Goal: Find specific page/section: Find specific page/section

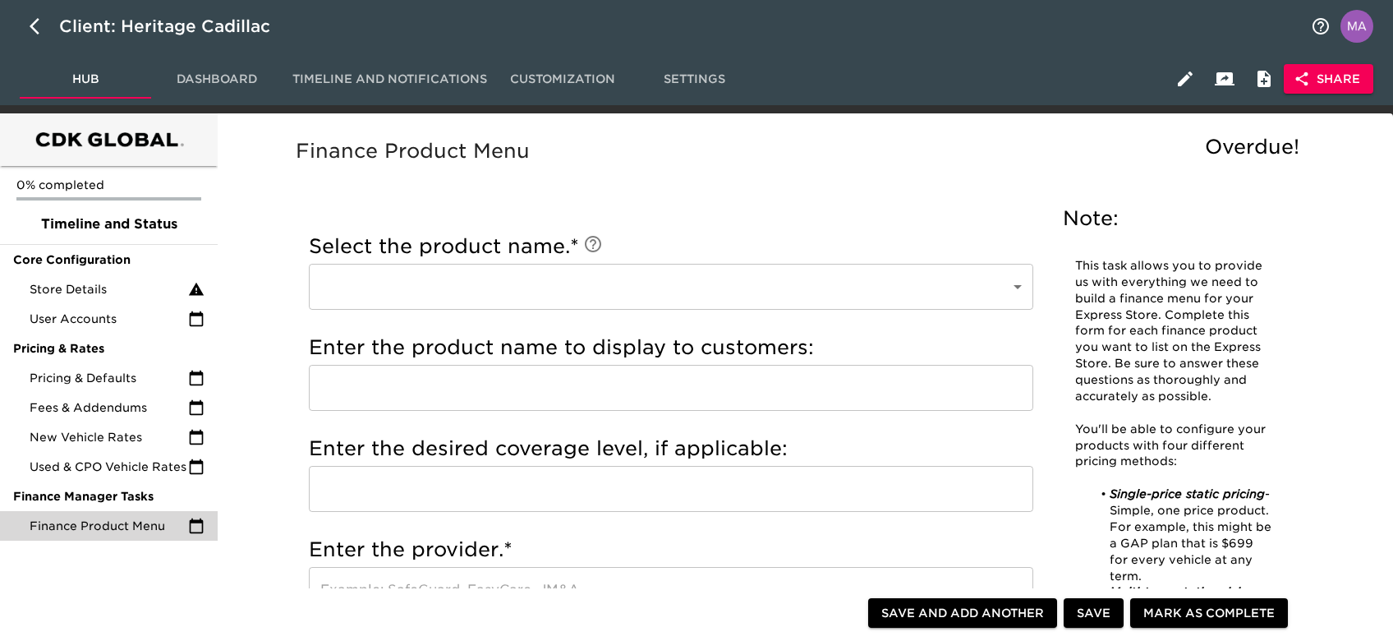
scroll to position [547, 0]
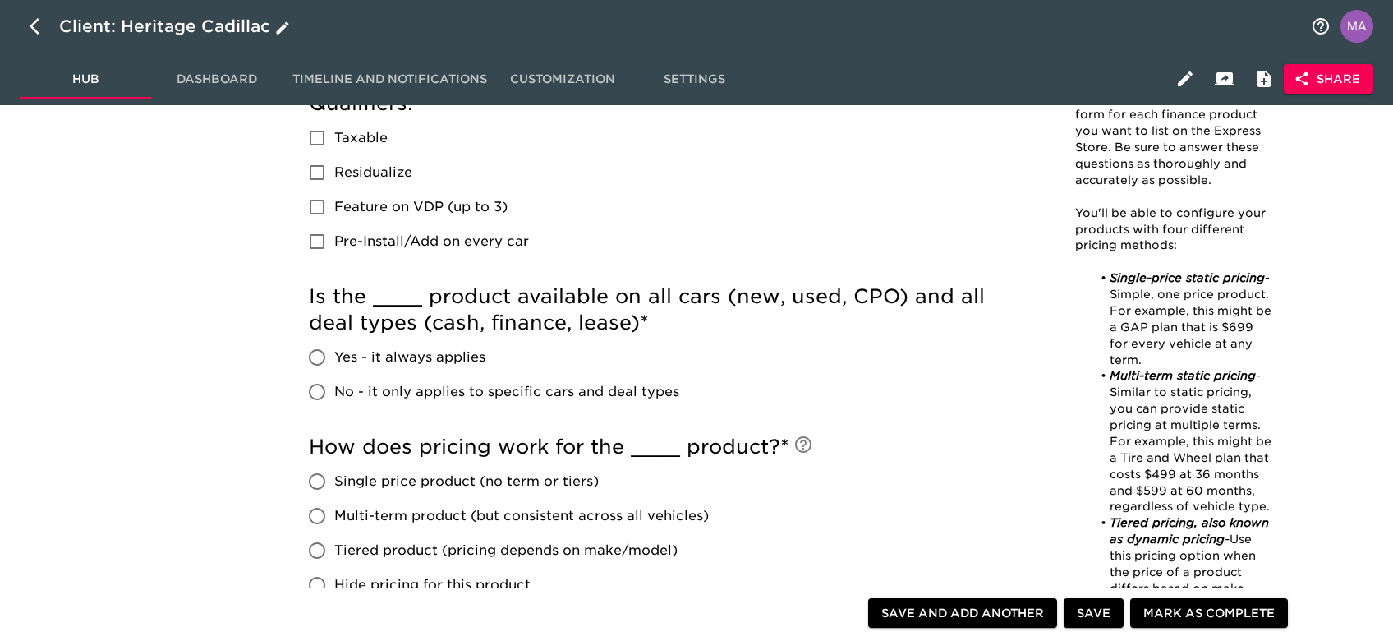
click at [26, 24] on button "button" at bounding box center [39, 26] width 39 height 39
select select "10"
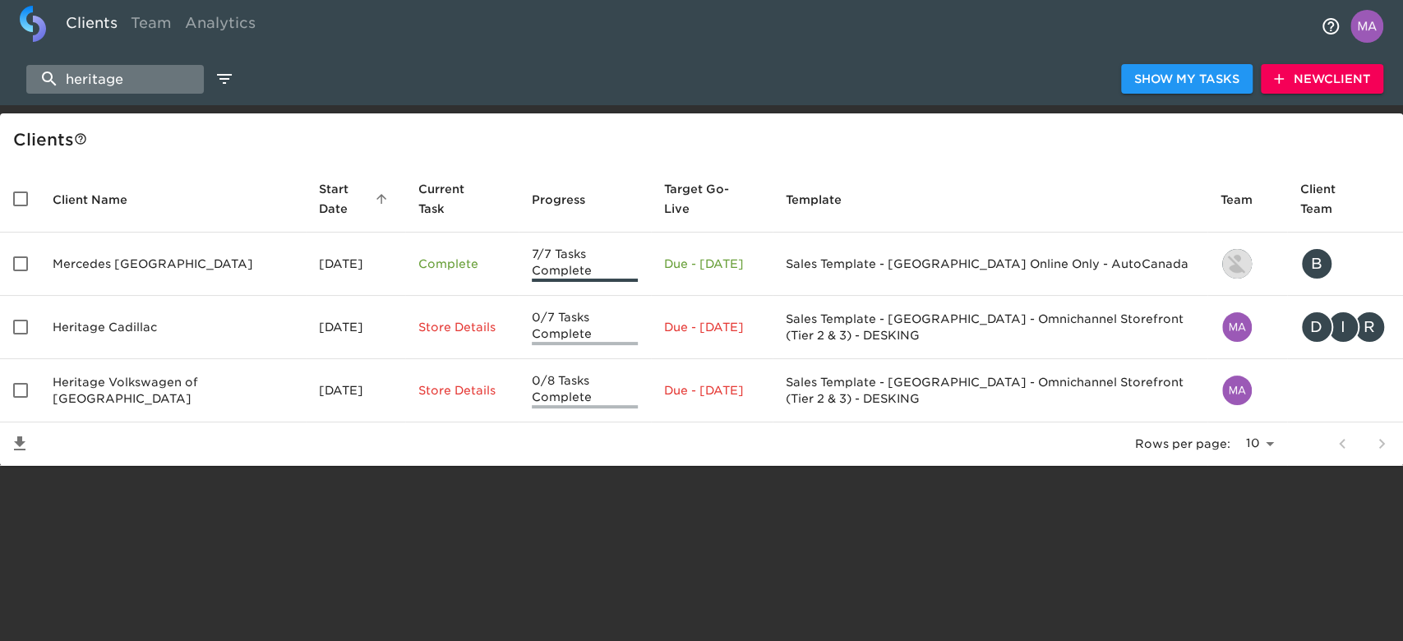
click at [86, 81] on input "heritage" at bounding box center [114, 79] width 177 height 29
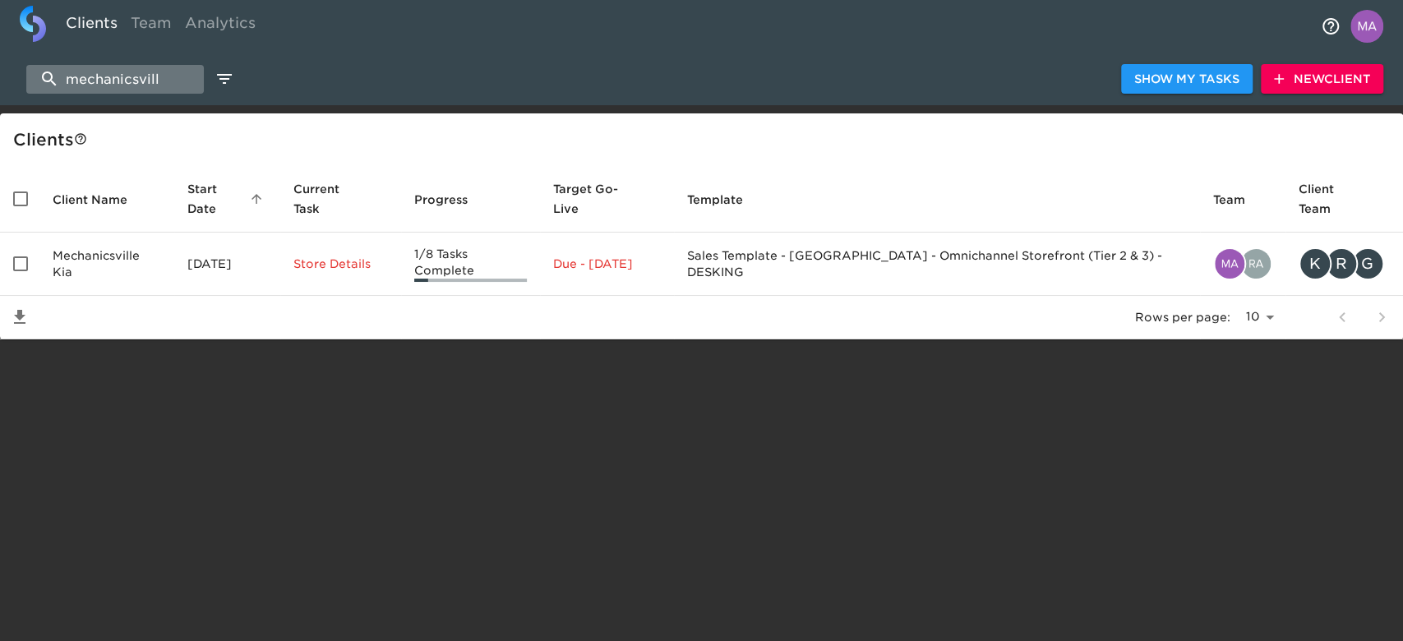
type input "mechanicsville kia"
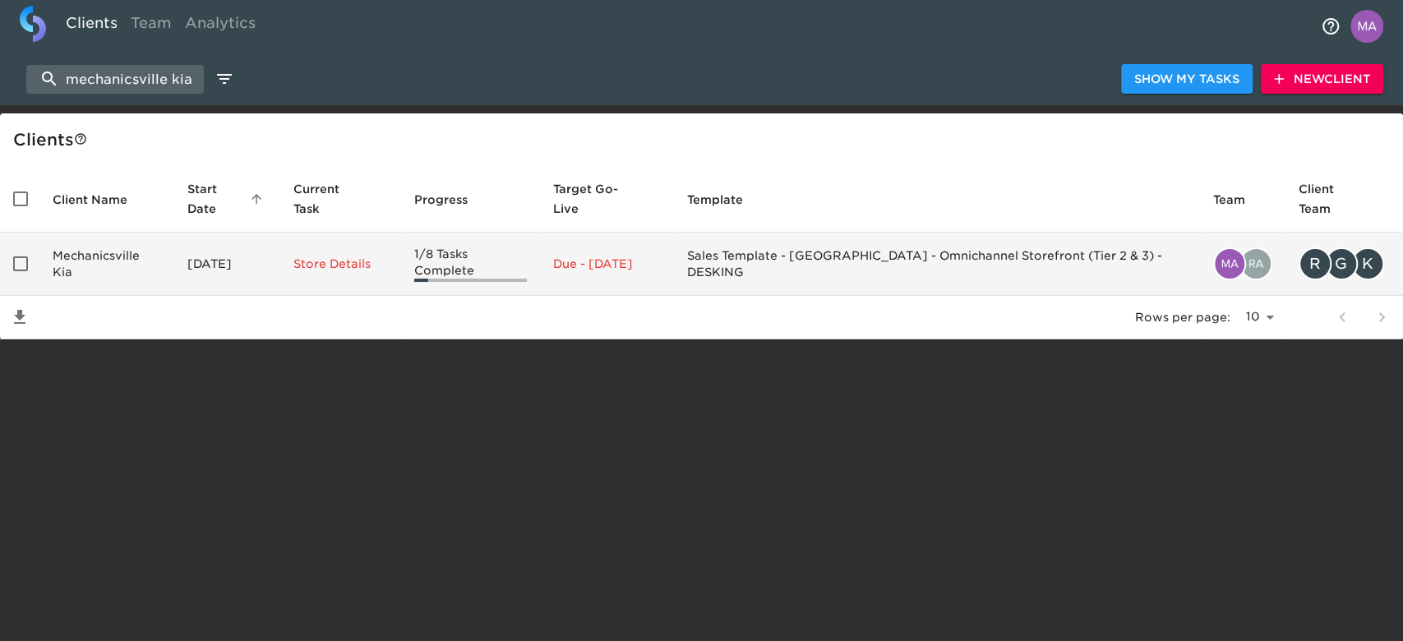
click at [65, 238] on td "Mechanicsville Kia" at bounding box center [106, 264] width 135 height 63
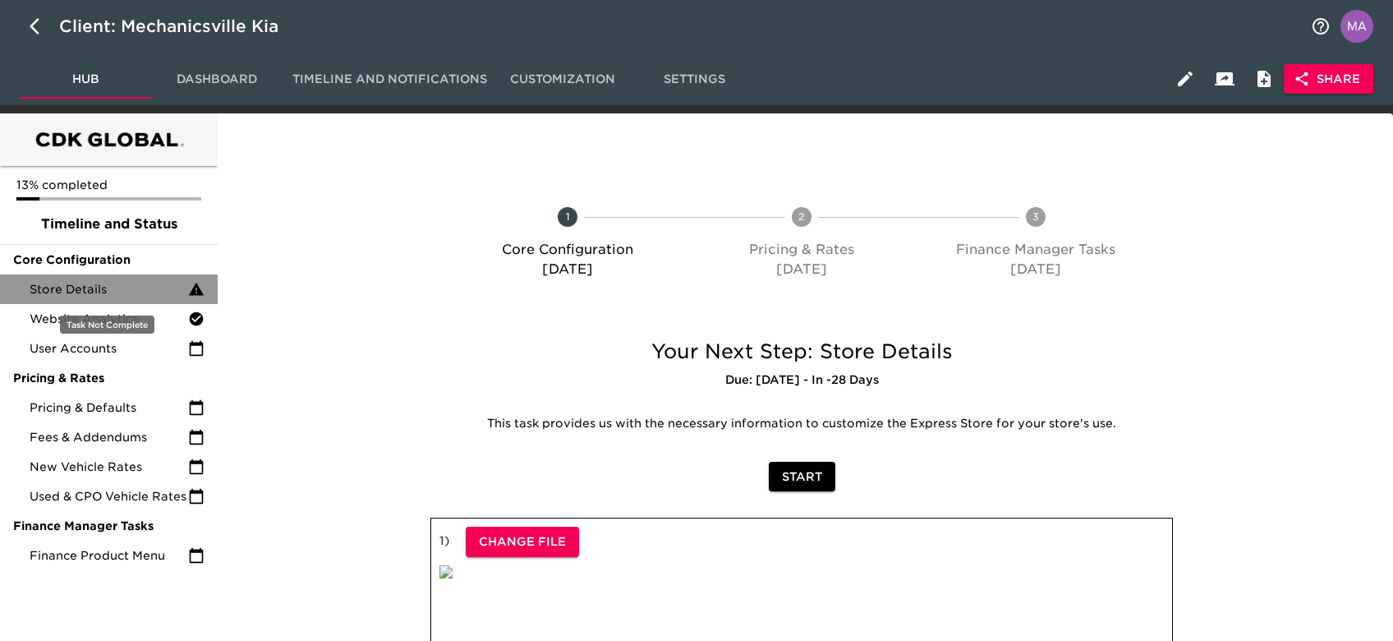
click at [75, 279] on div "Store Details" at bounding box center [109, 289] width 218 height 30
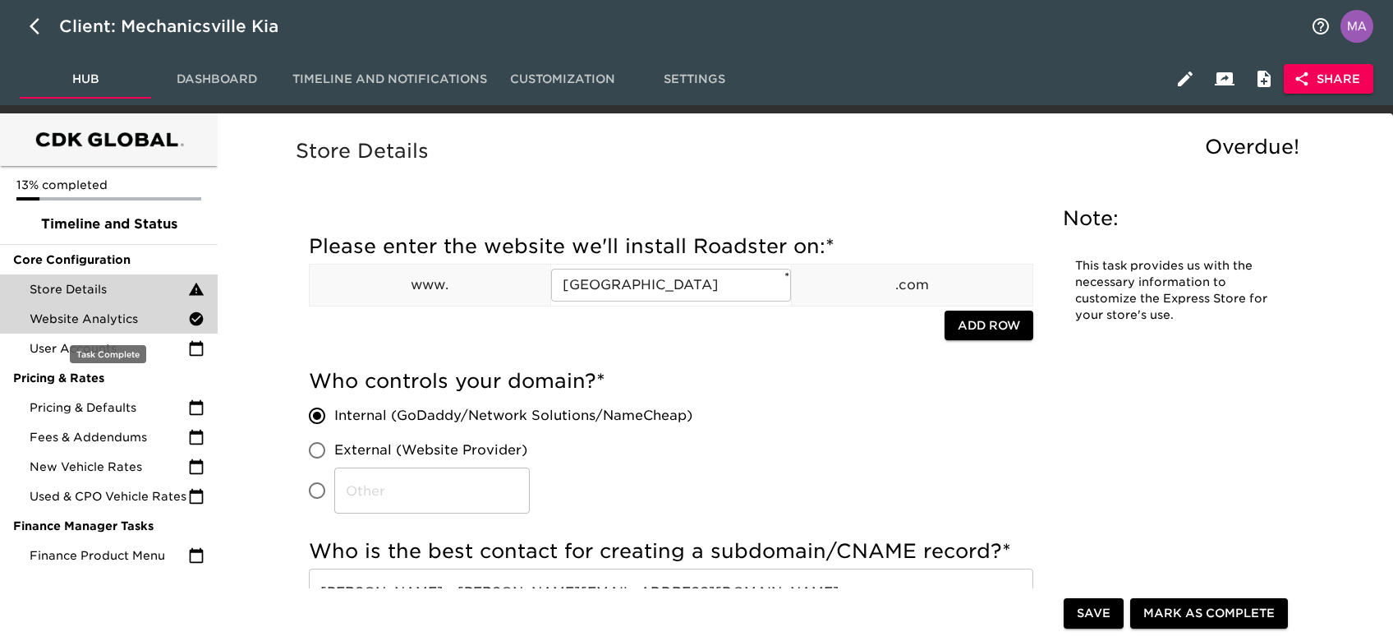
click at [102, 320] on span "Website Analytics" at bounding box center [109, 319] width 159 height 16
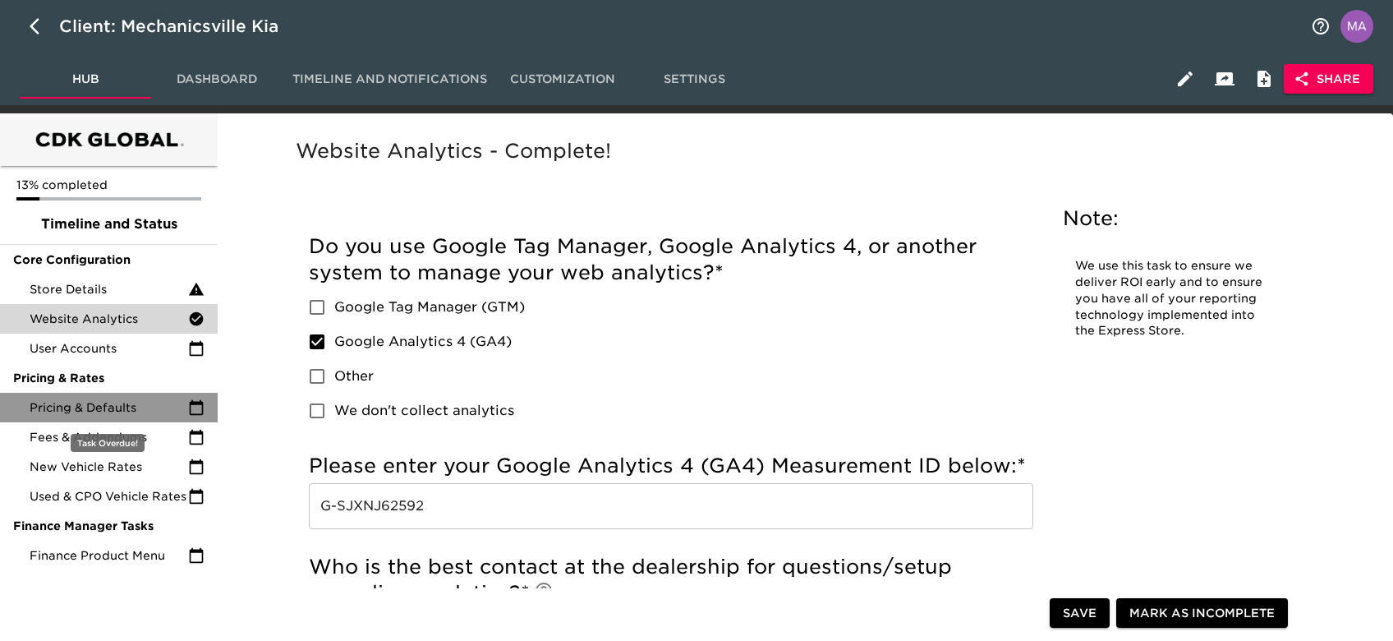
click at [137, 393] on div "Pricing & Defaults" at bounding box center [109, 408] width 218 height 30
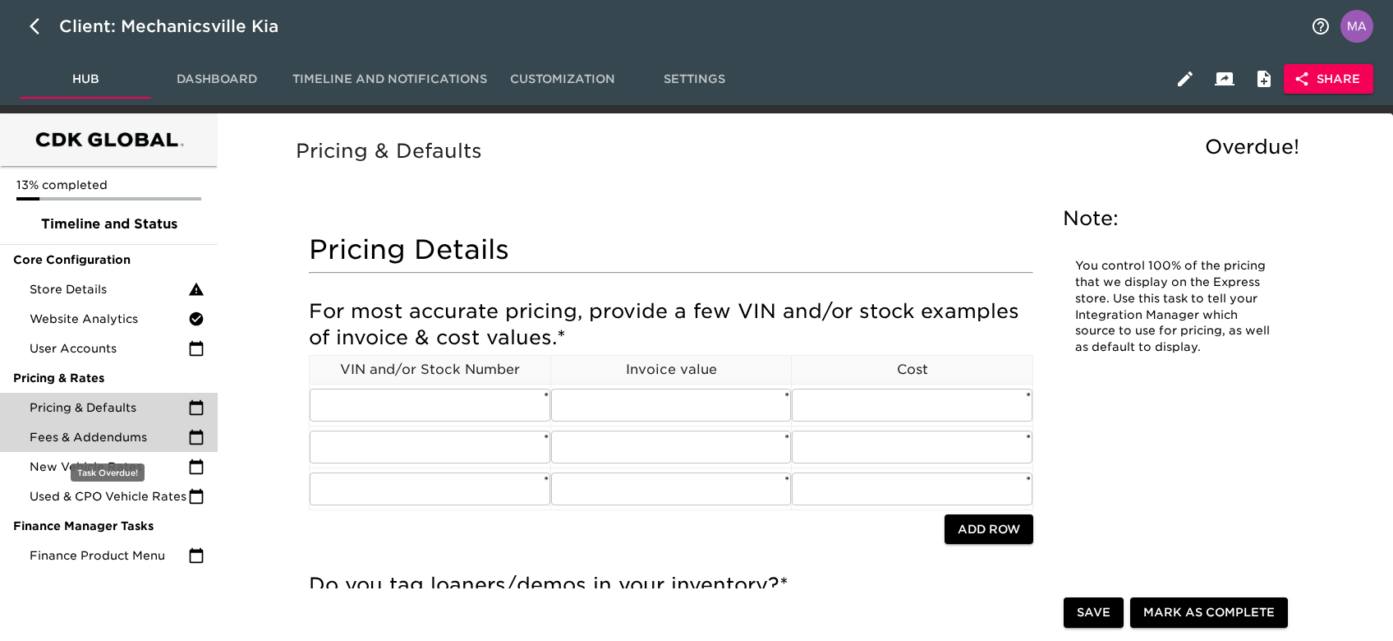
click at [99, 432] on span "Fees & Addendums" at bounding box center [109, 437] width 159 height 16
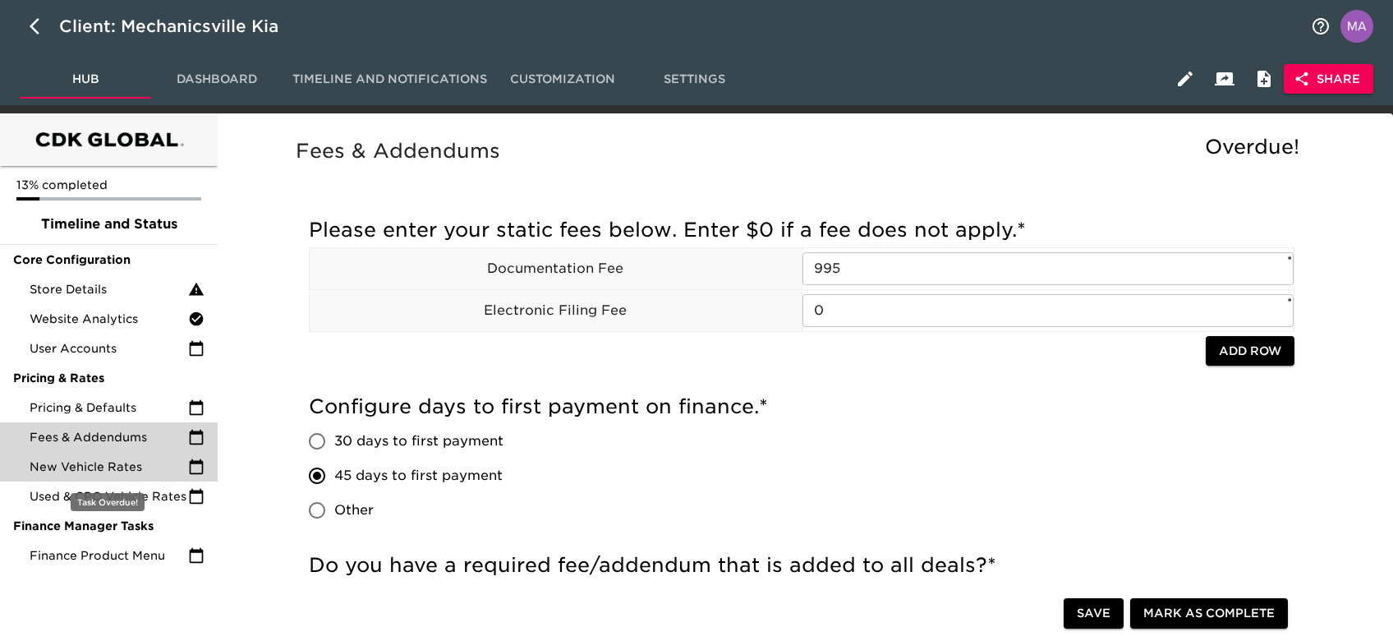
click at [68, 465] on span "New Vehicle Rates" at bounding box center [109, 466] width 159 height 16
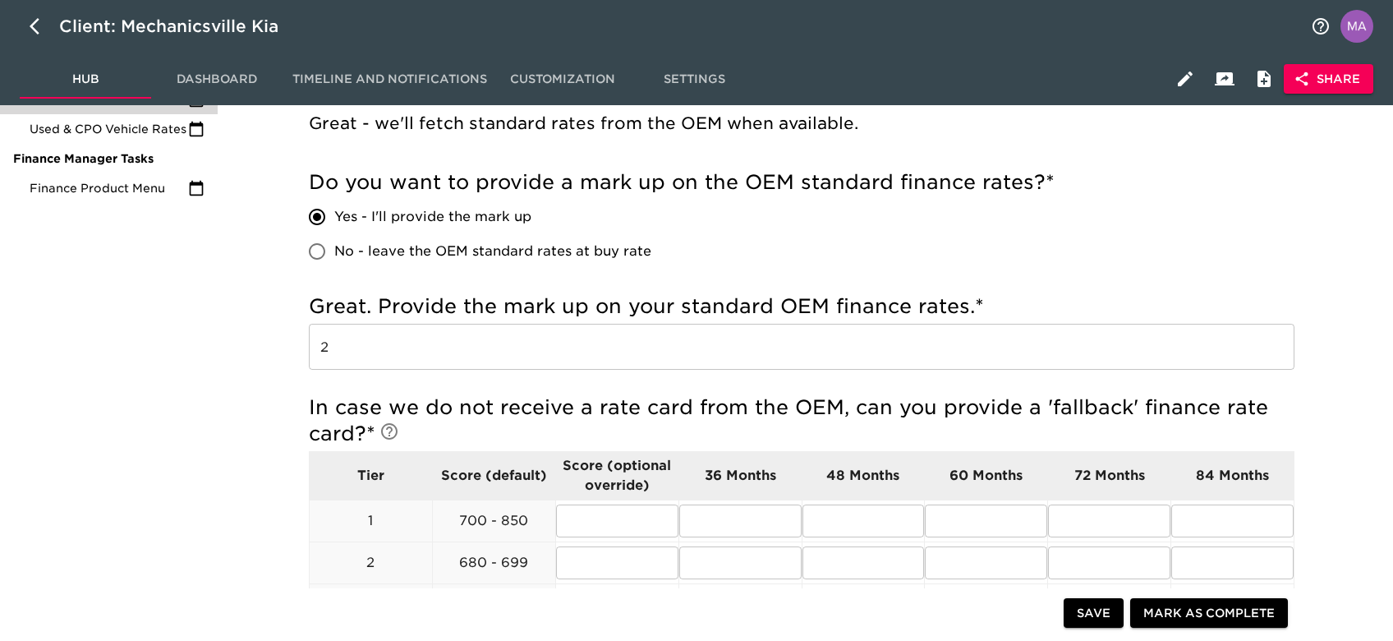
scroll to position [109, 0]
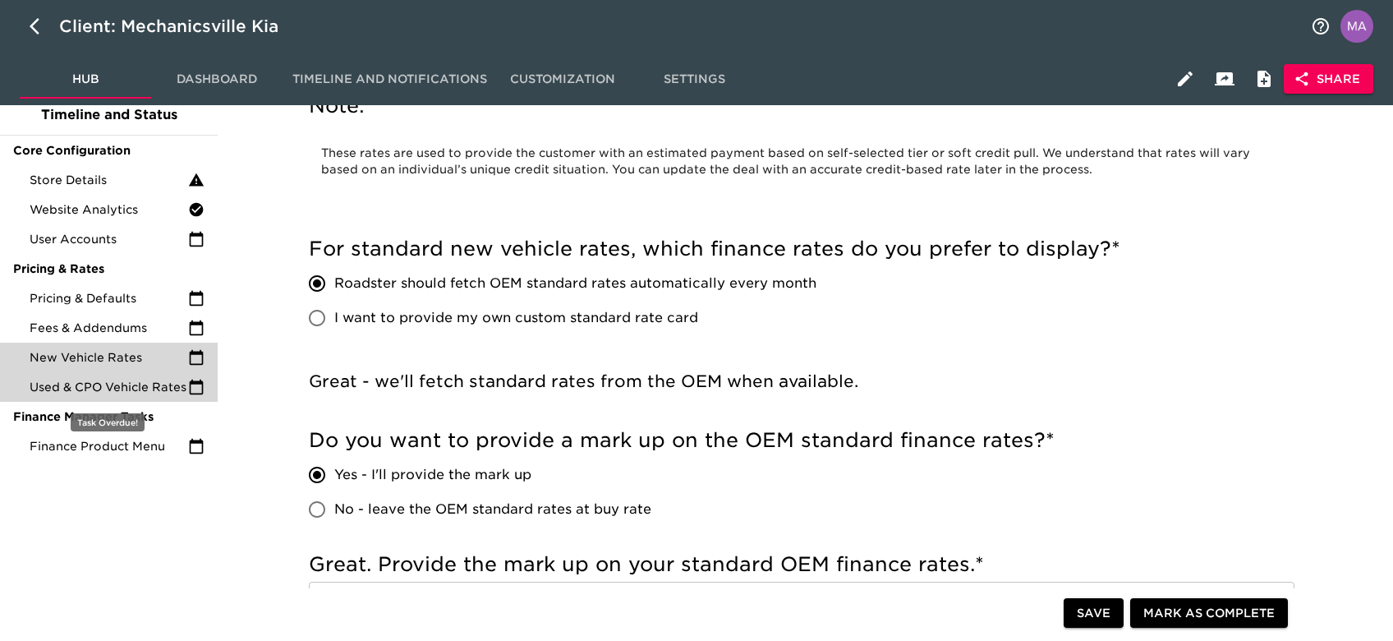
click at [92, 377] on div "Used & CPO Vehicle Rates" at bounding box center [109, 387] width 218 height 30
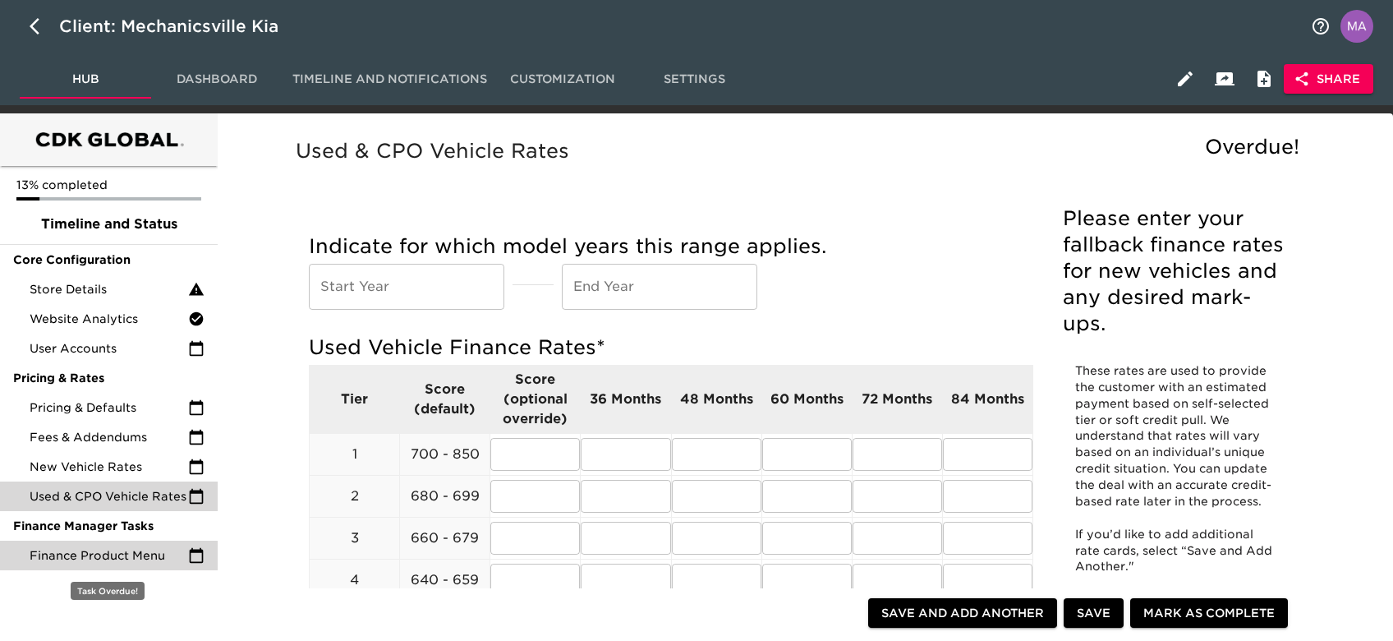
click at [97, 550] on span "Finance Product Menu" at bounding box center [109, 555] width 159 height 16
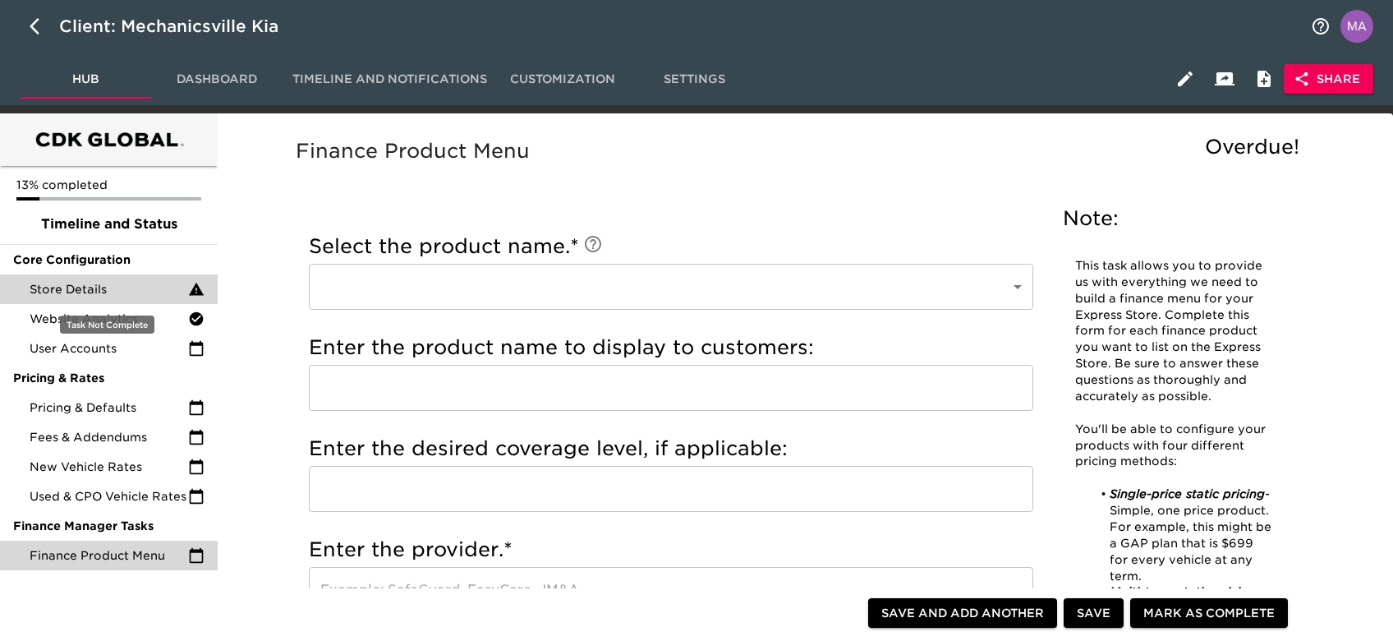
click at [93, 276] on div "Store Details" at bounding box center [109, 289] width 218 height 30
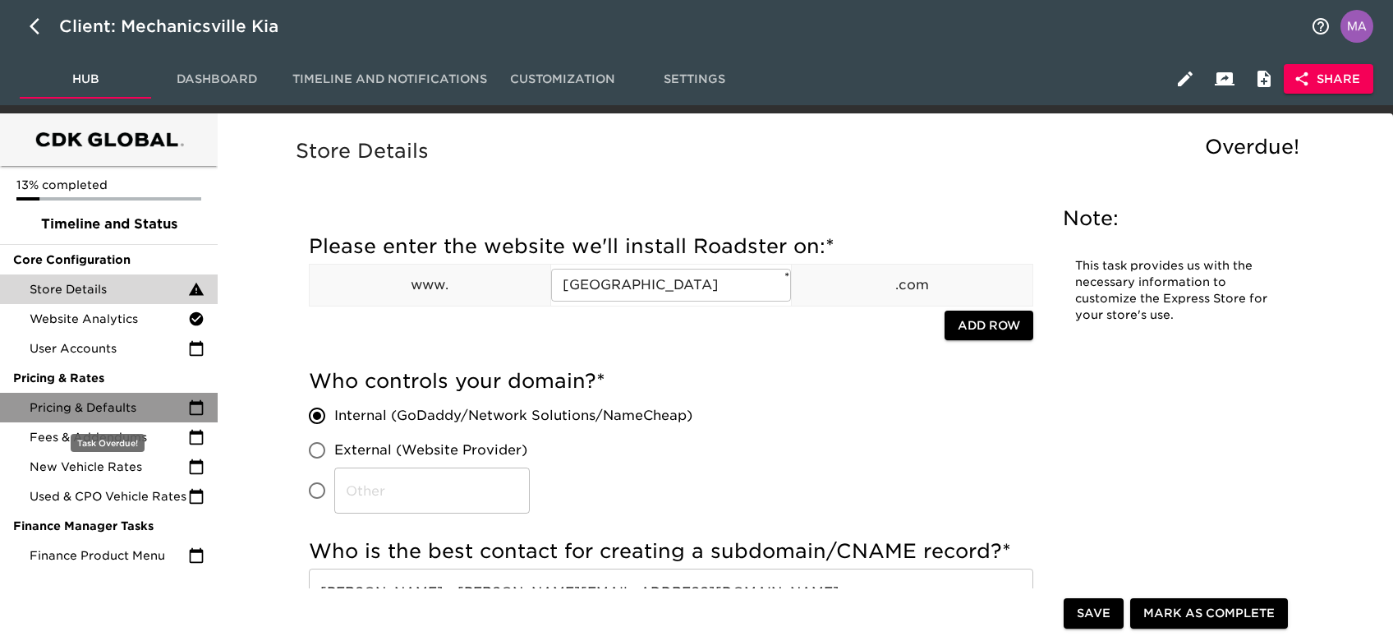
click at [108, 403] on span "Pricing & Defaults" at bounding box center [109, 407] width 159 height 16
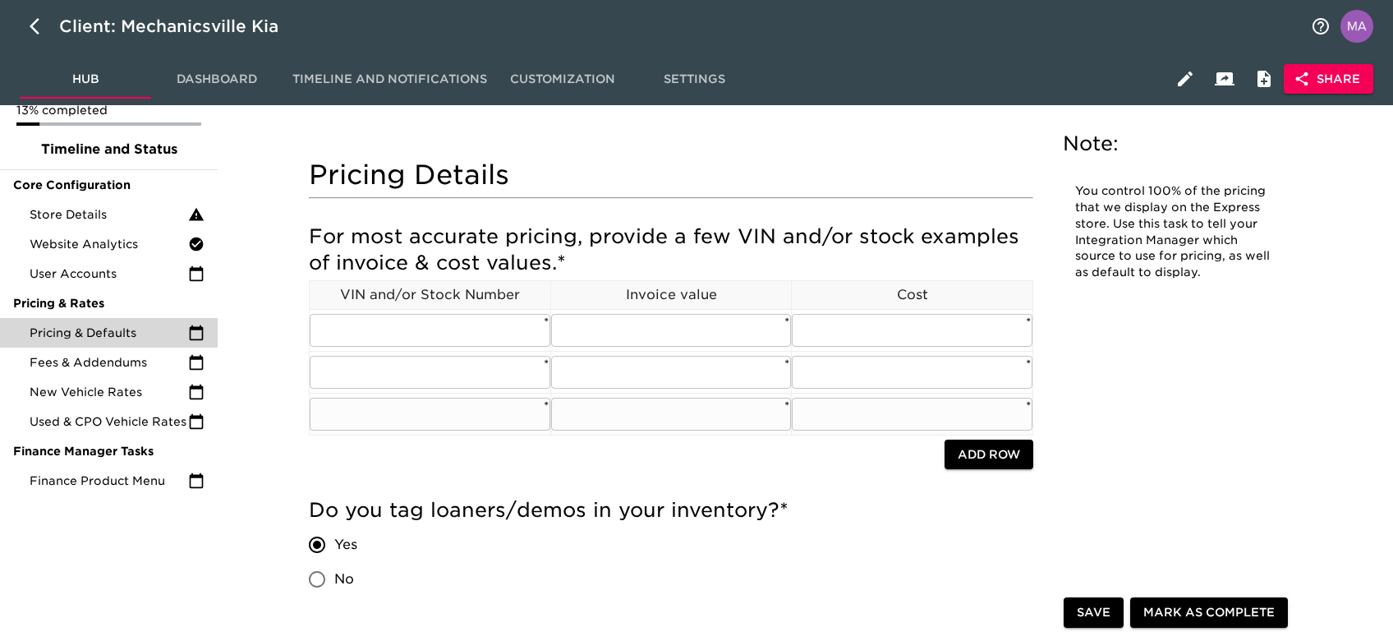
scroll to position [109, 0]
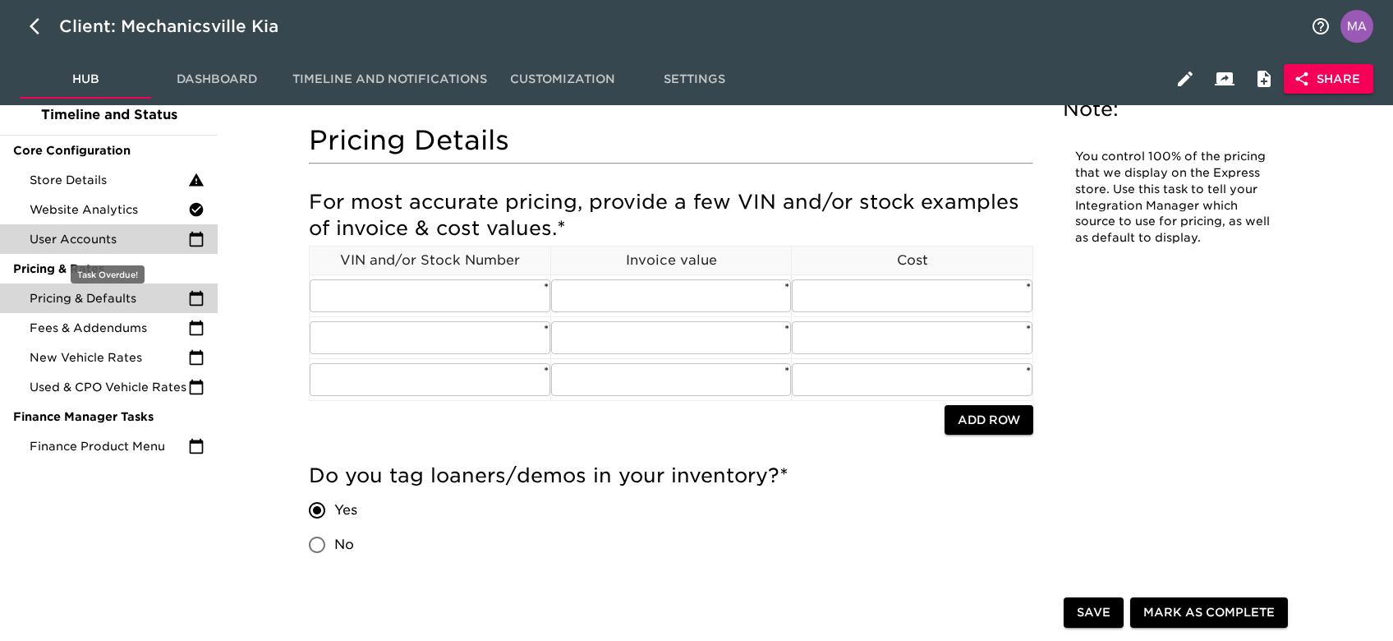
click at [122, 240] on span "User Accounts" at bounding box center [109, 239] width 159 height 16
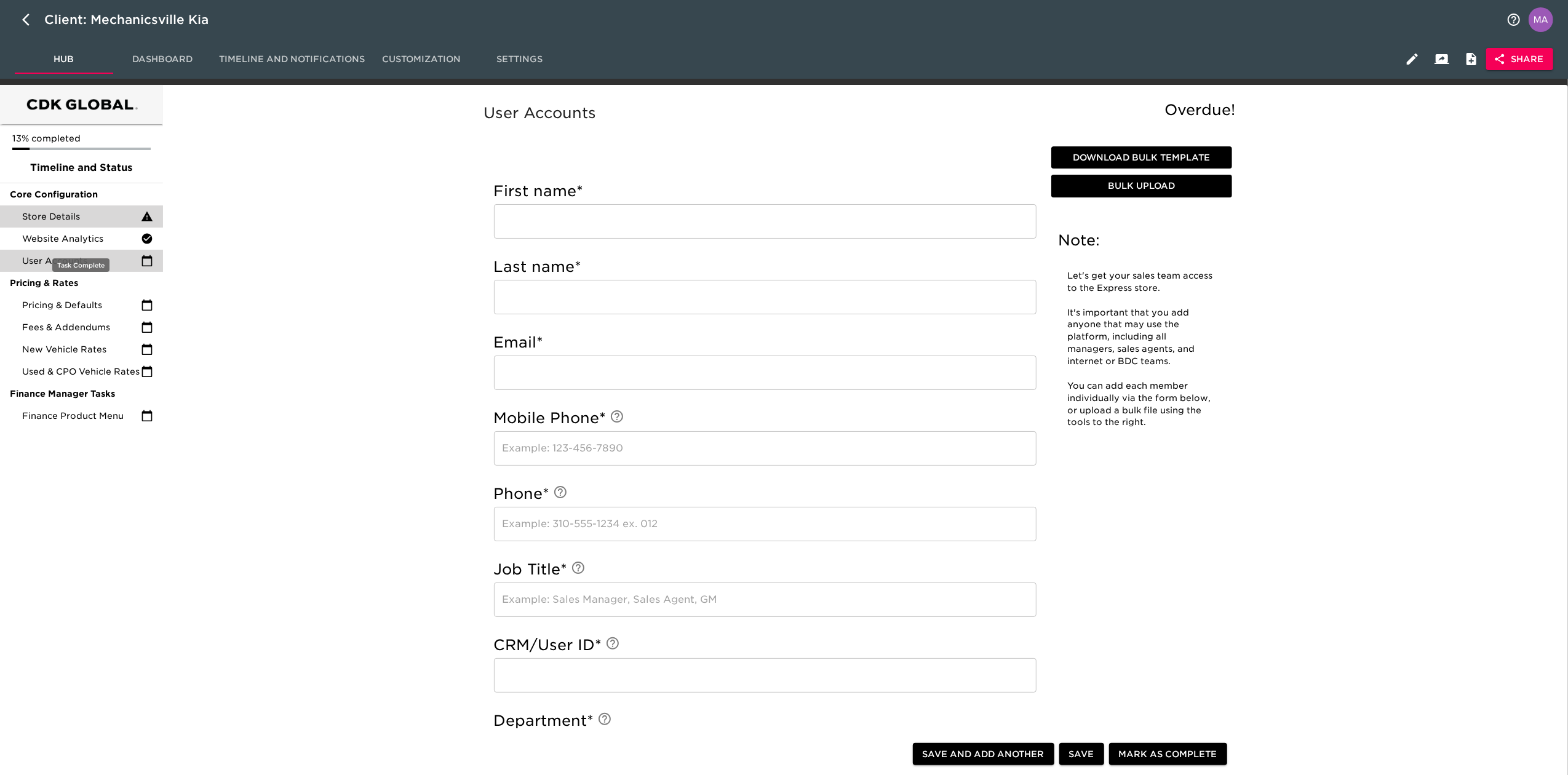
click at [94, 222] on span "Store Details" at bounding box center [82, 216] width 119 height 12
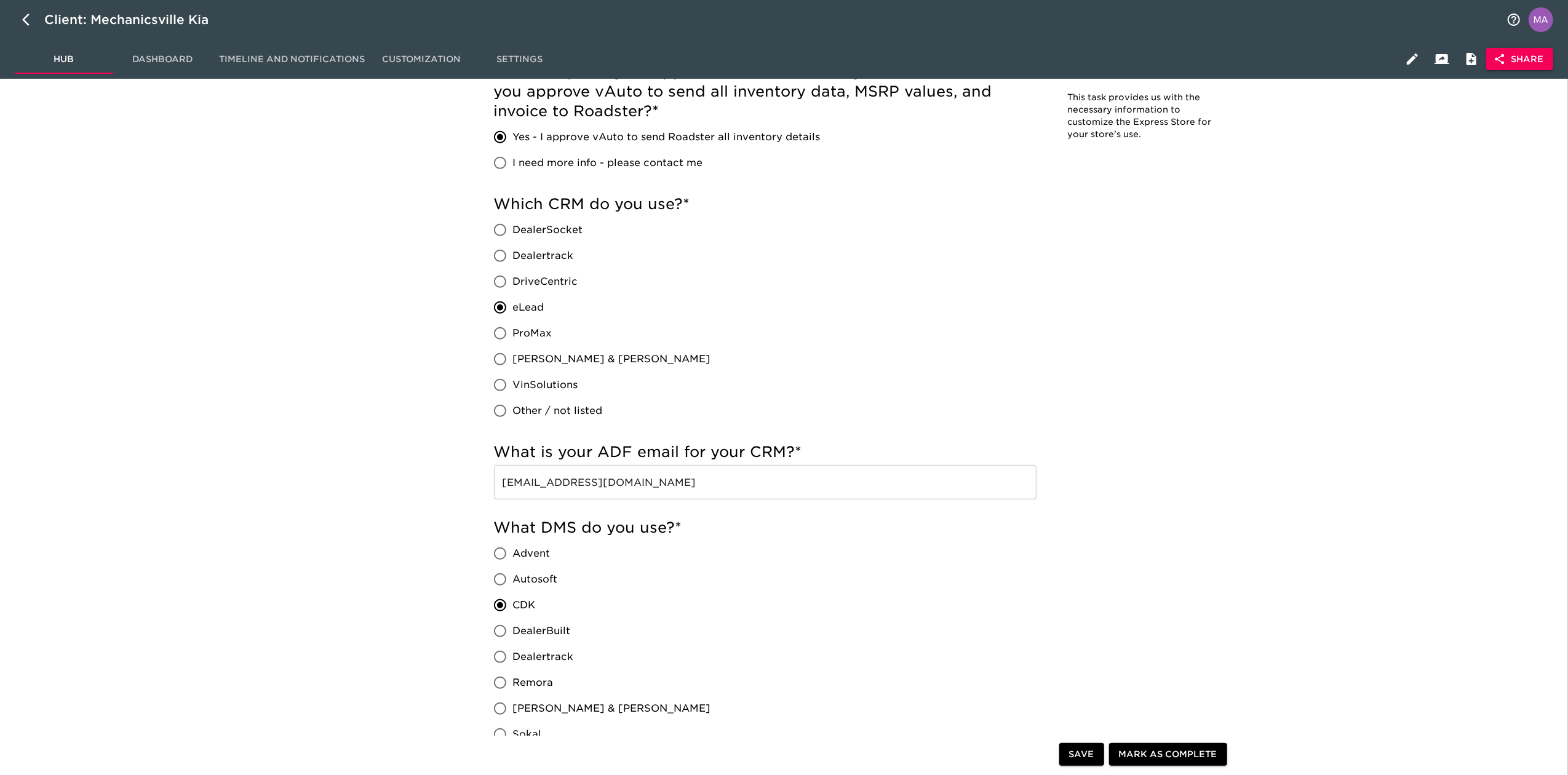
scroll to position [574, 0]
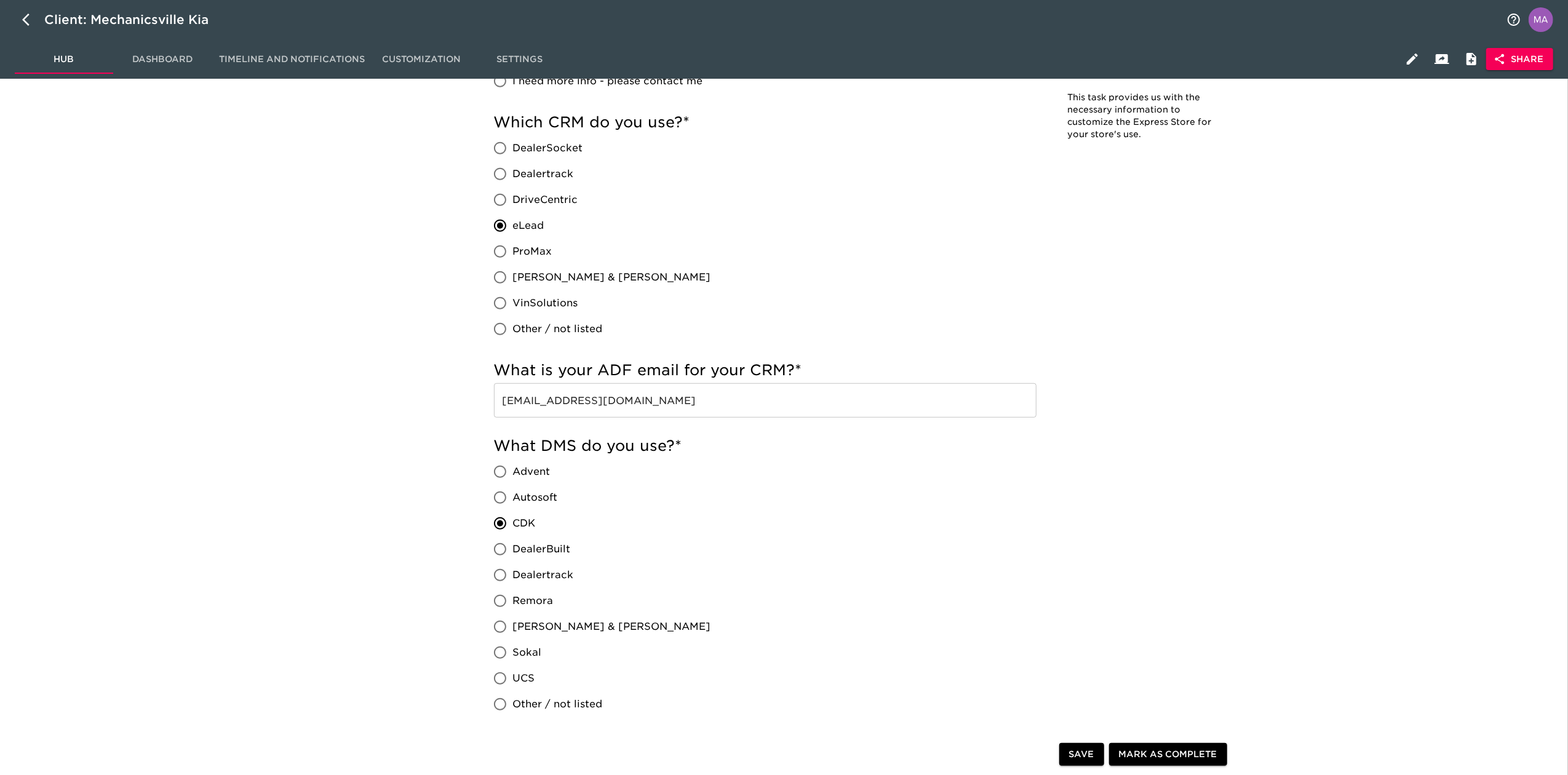
click at [684, 388] on input "[EMAIL_ADDRESS][DOMAIN_NAME]" at bounding box center [765, 401] width 543 height 34
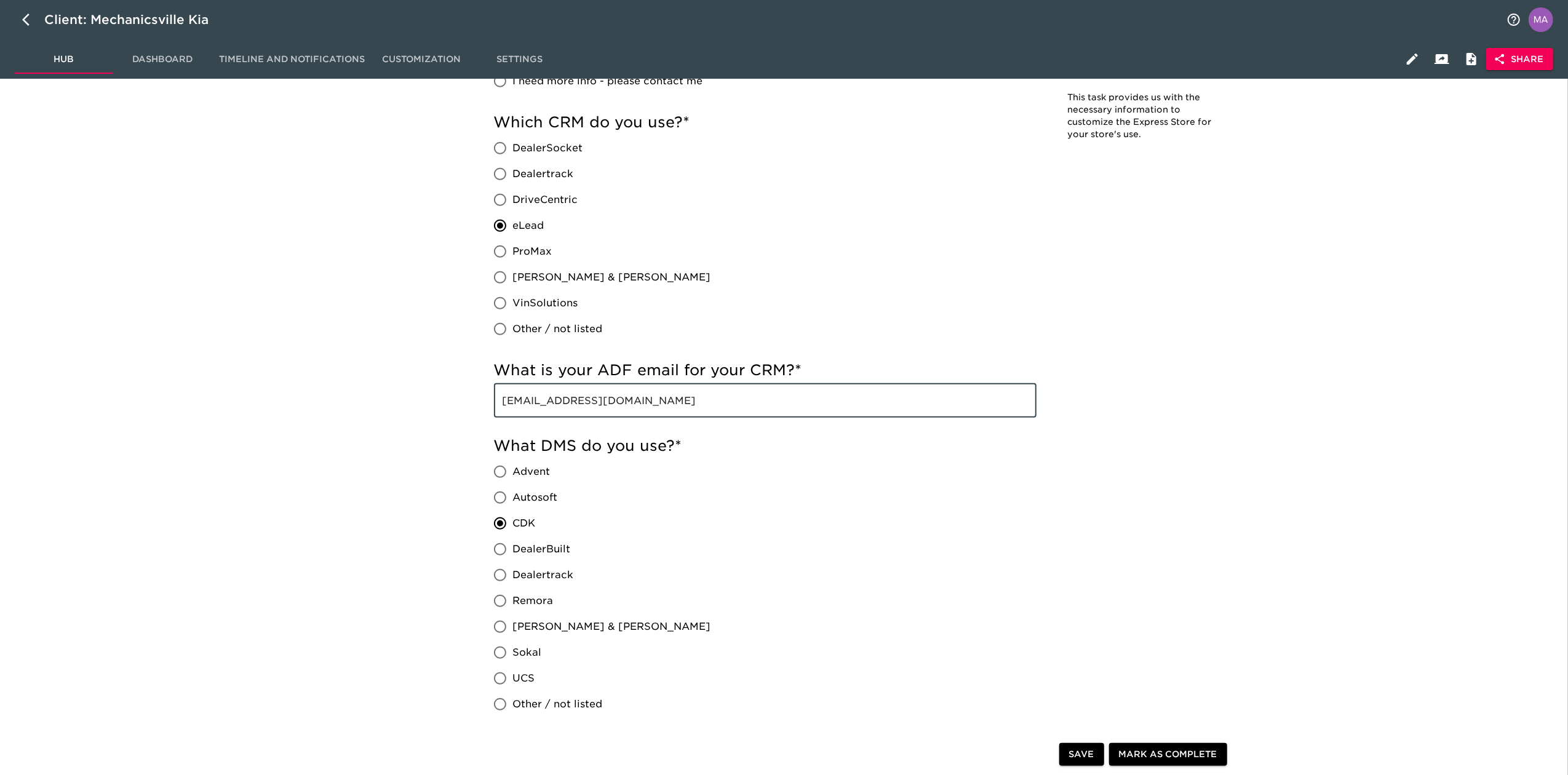
click at [684, 388] on input "[EMAIL_ADDRESS][DOMAIN_NAME]" at bounding box center [765, 401] width 543 height 34
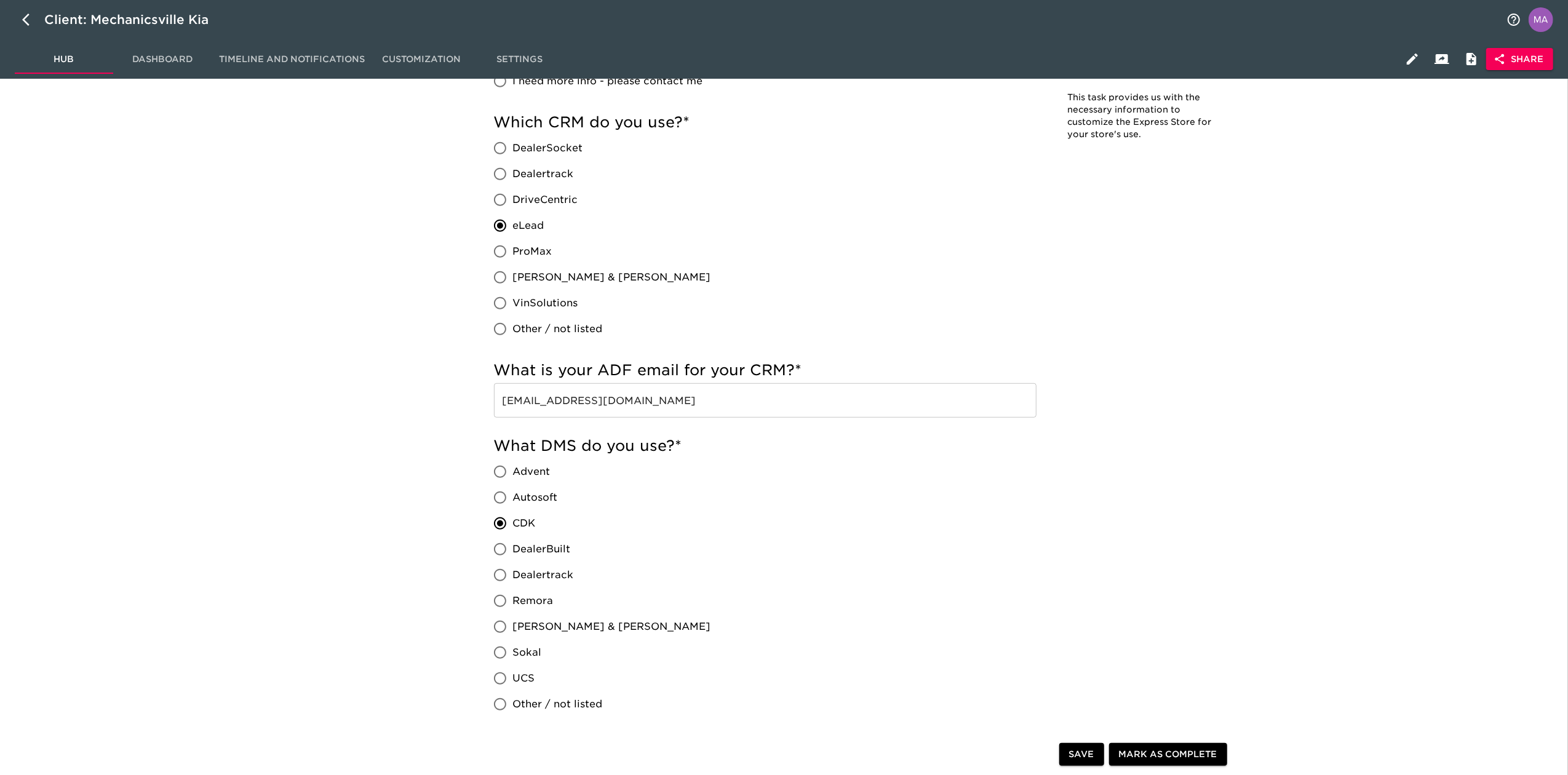
click at [753, 396] on input "[EMAIL_ADDRESS][DOMAIN_NAME]" at bounding box center [765, 401] width 543 height 34
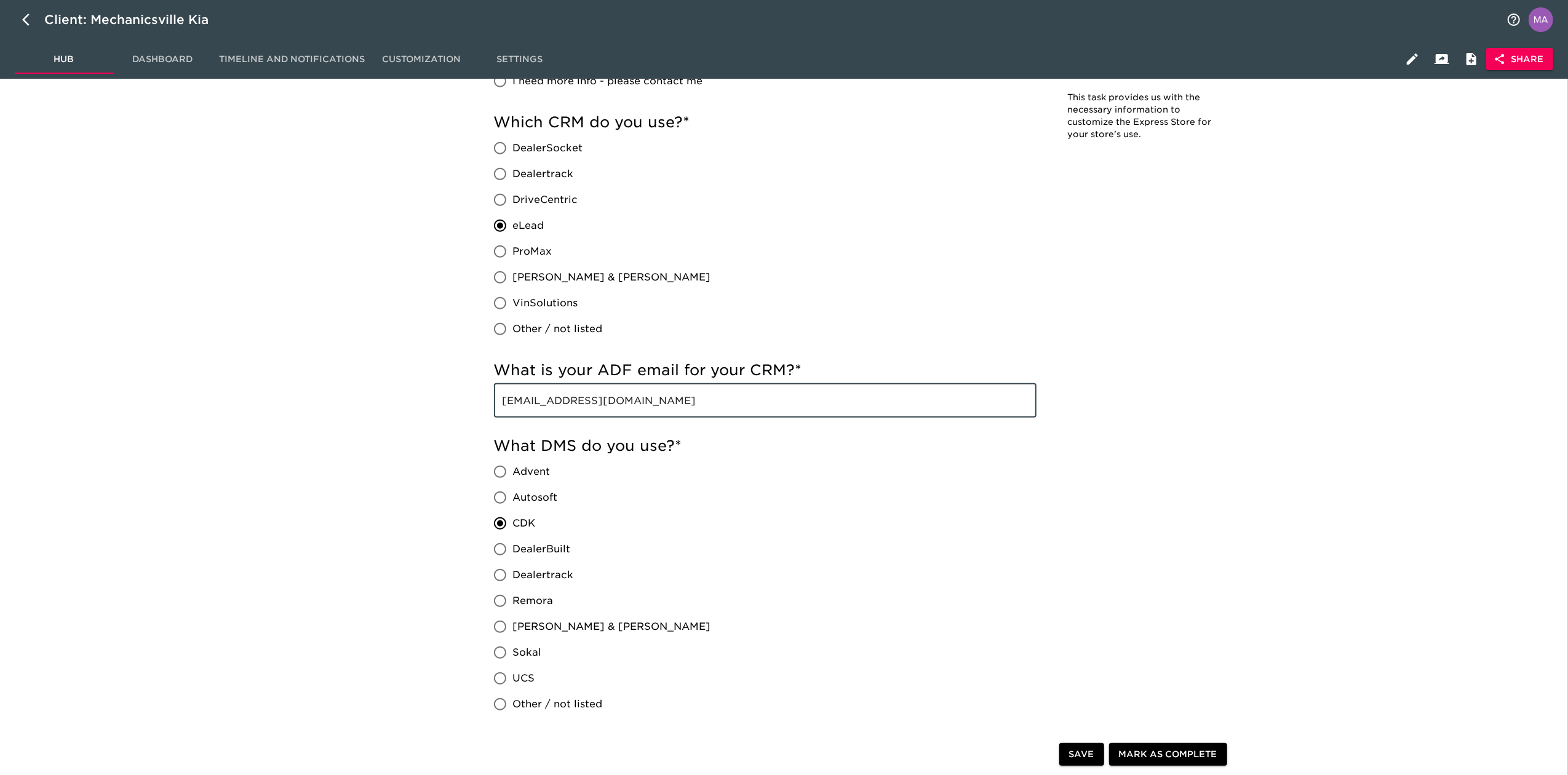
click at [753, 396] on input "[EMAIL_ADDRESS][DOMAIN_NAME]" at bounding box center [765, 401] width 543 height 34
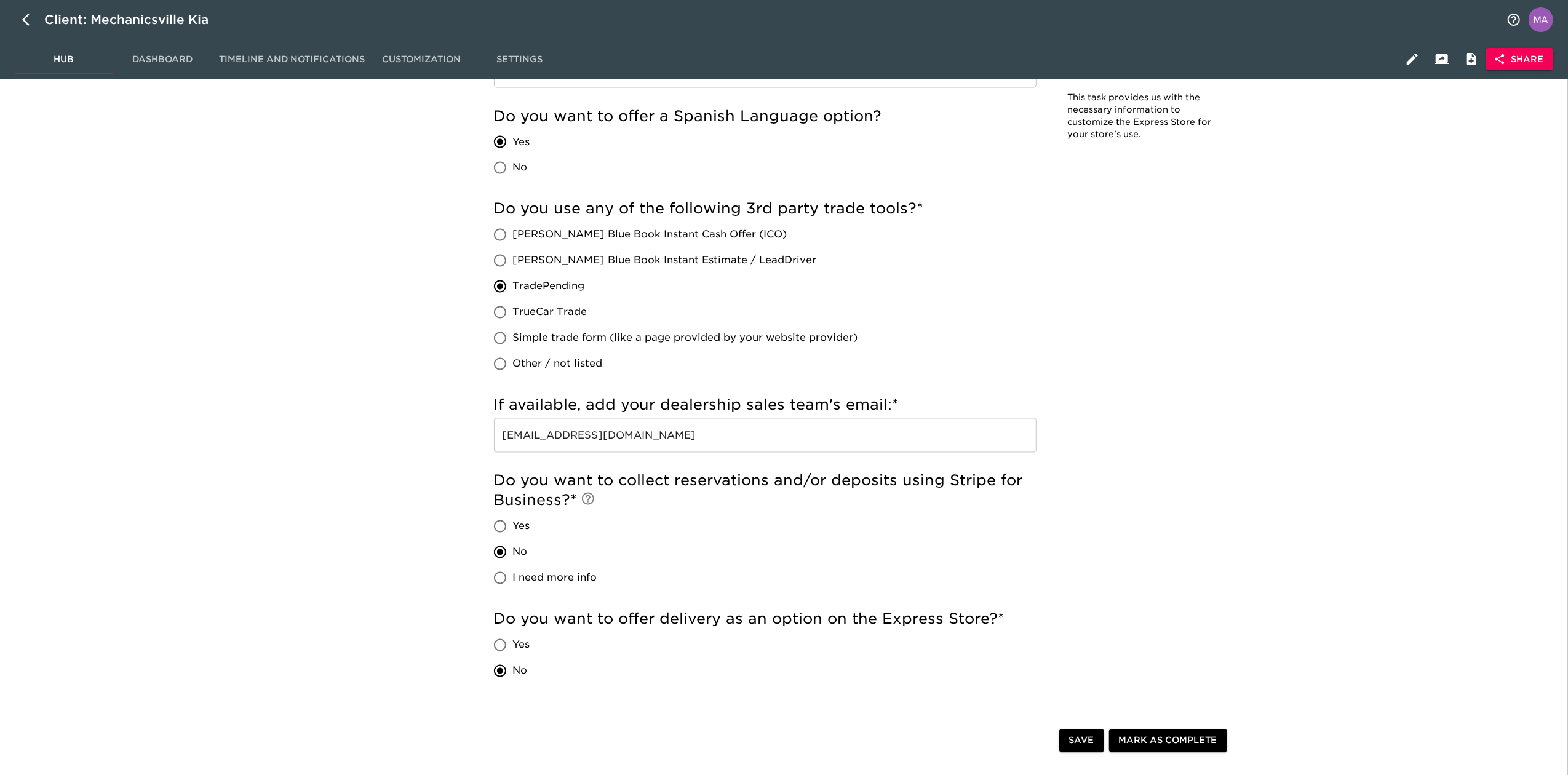
scroll to position [2215, 0]
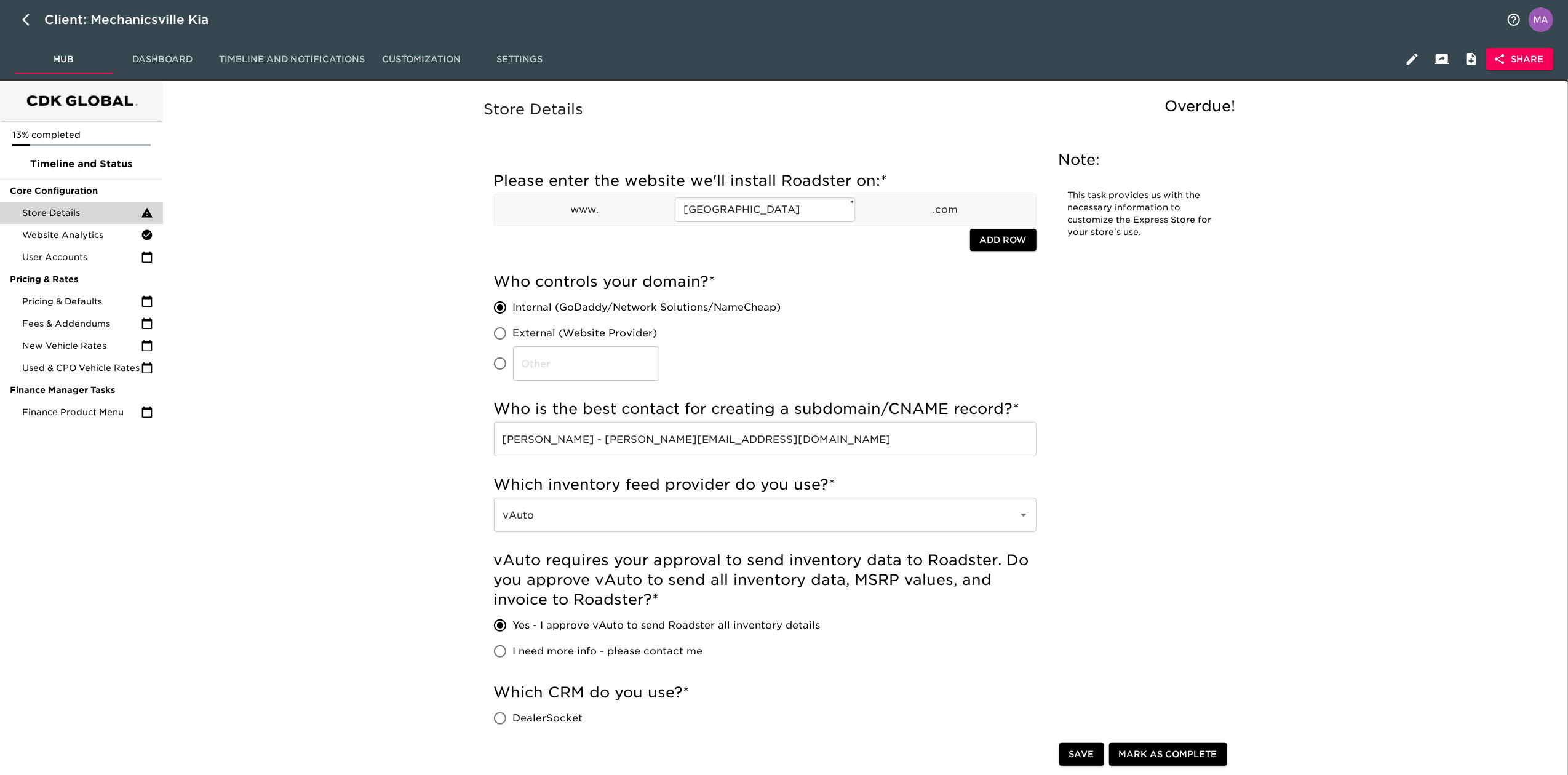
scroll to position [0, 0]
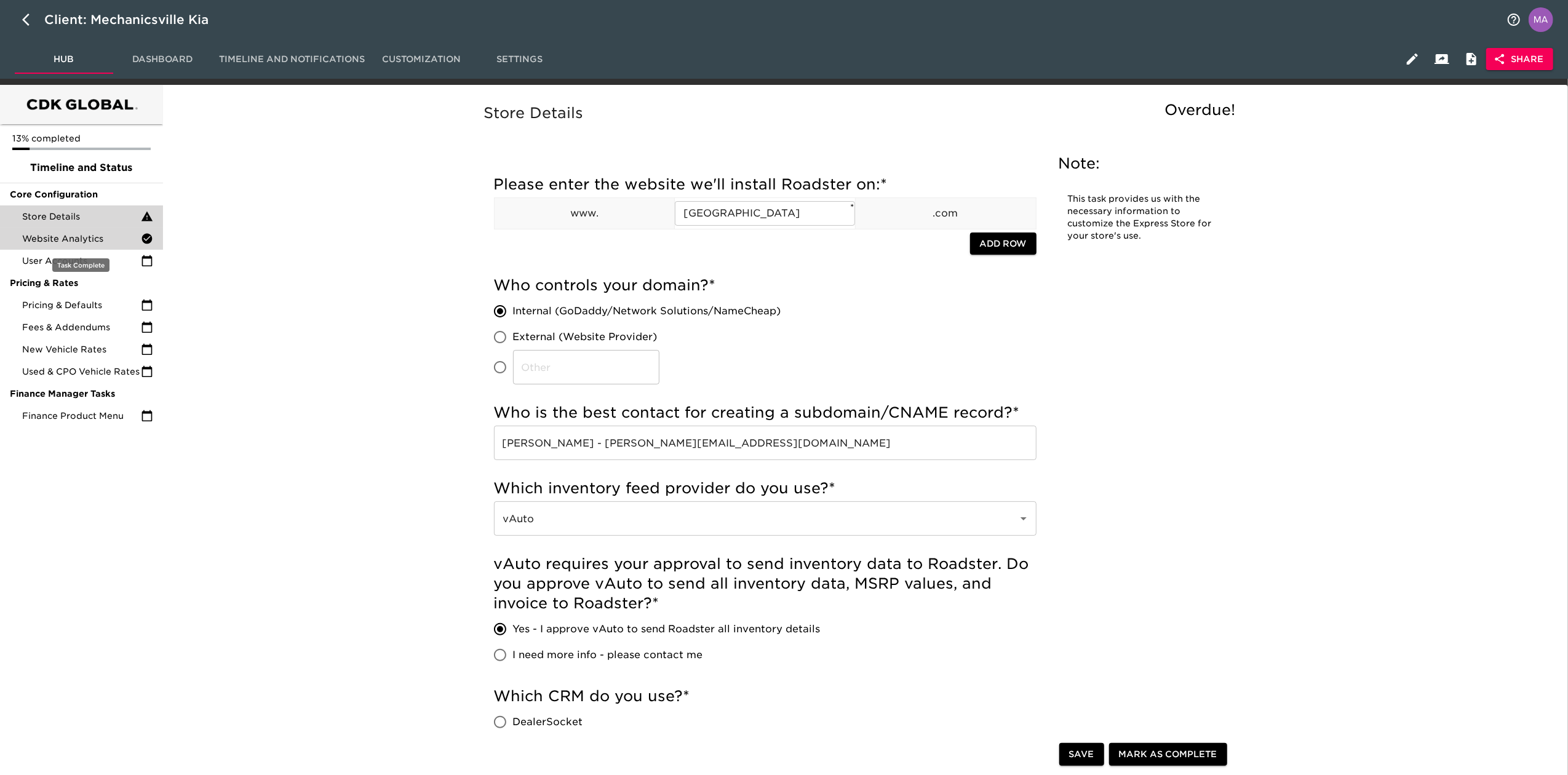
click at [67, 242] on span "Website Analytics" at bounding box center [82, 239] width 119 height 12
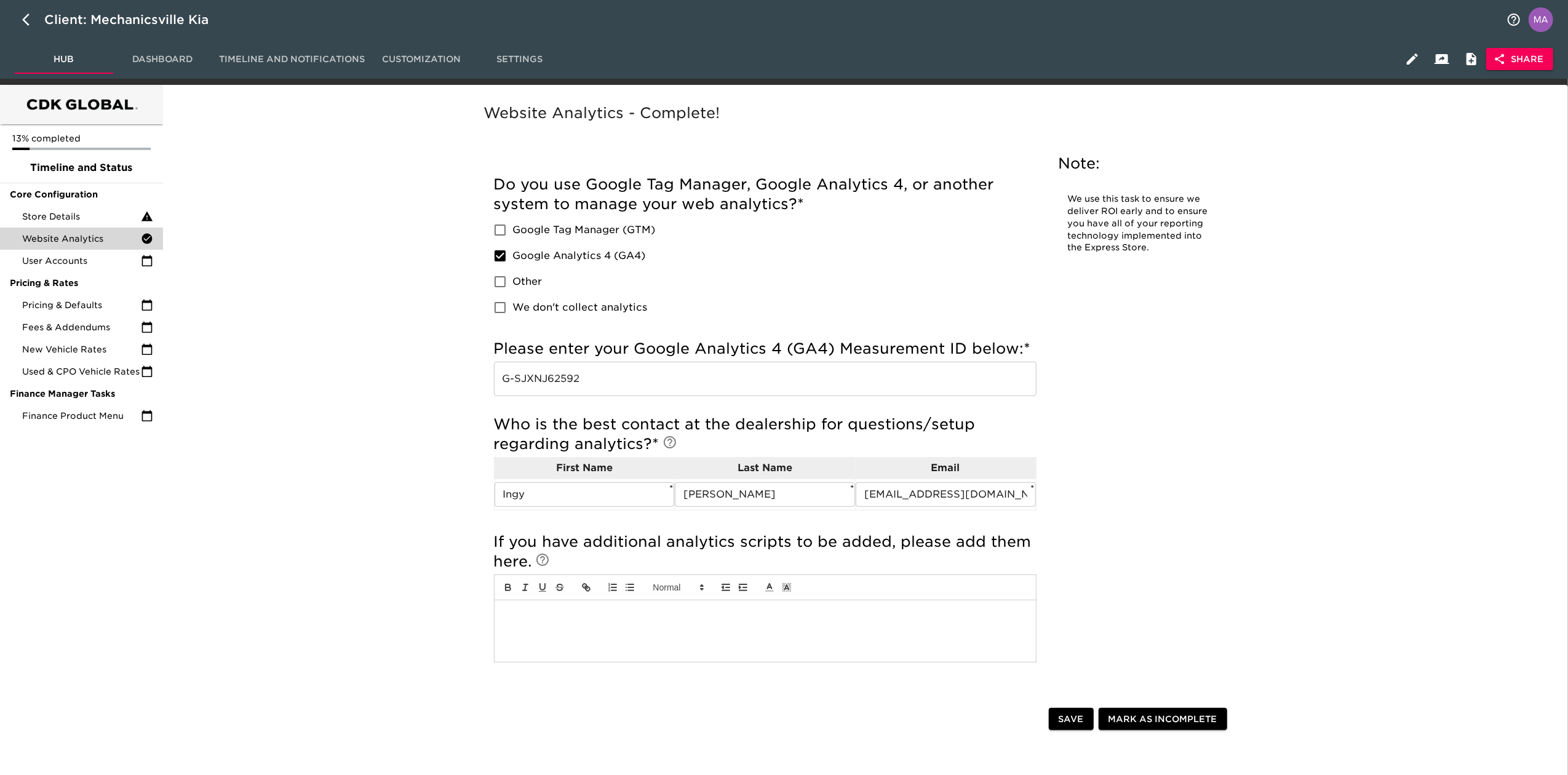
click at [620, 379] on input "G-SJXNJ62592" at bounding box center [765, 379] width 543 height 34
click at [91, 299] on span "Pricing & Defaults" at bounding box center [82, 305] width 119 height 12
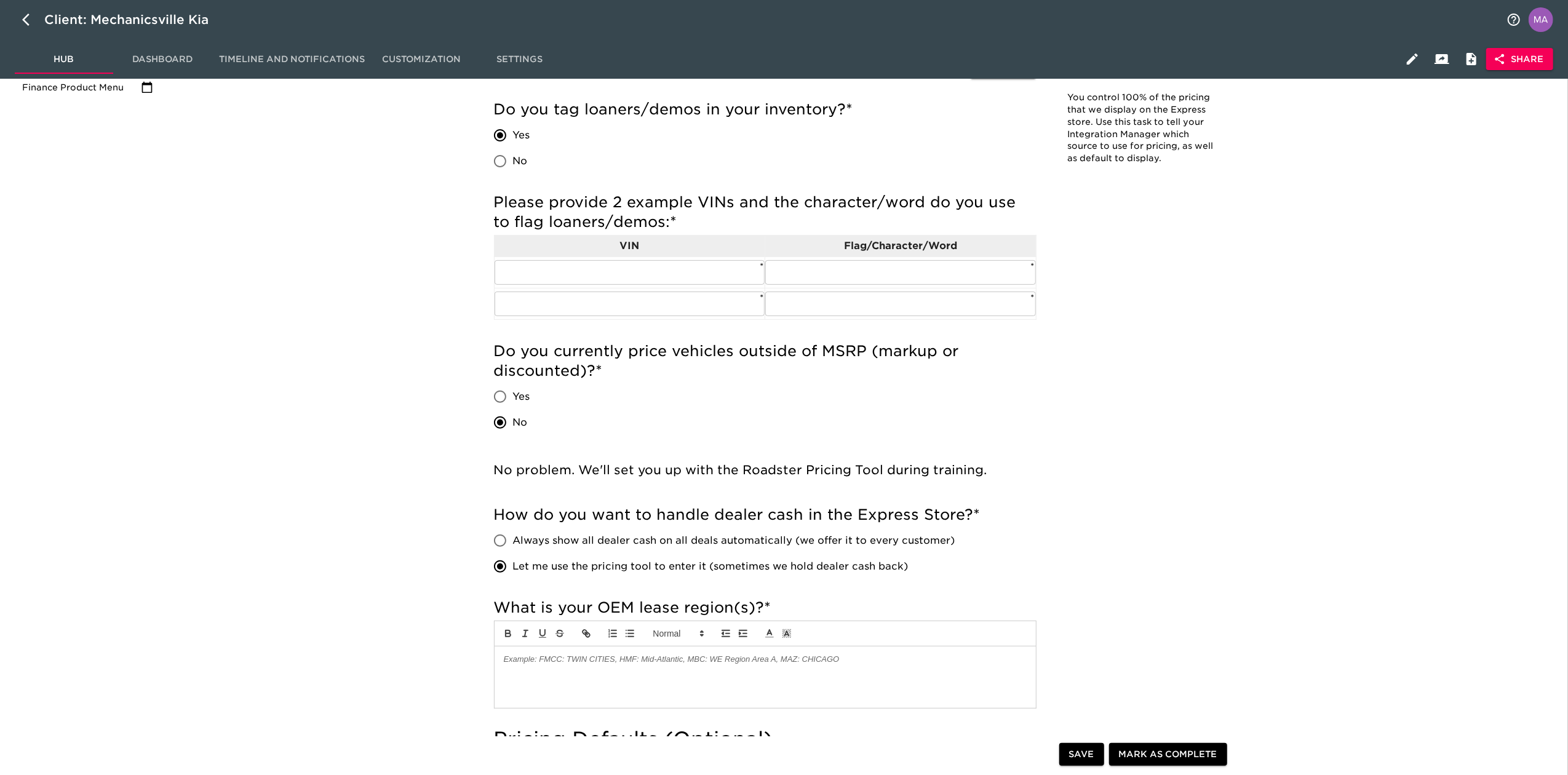
scroll to position [82, 0]
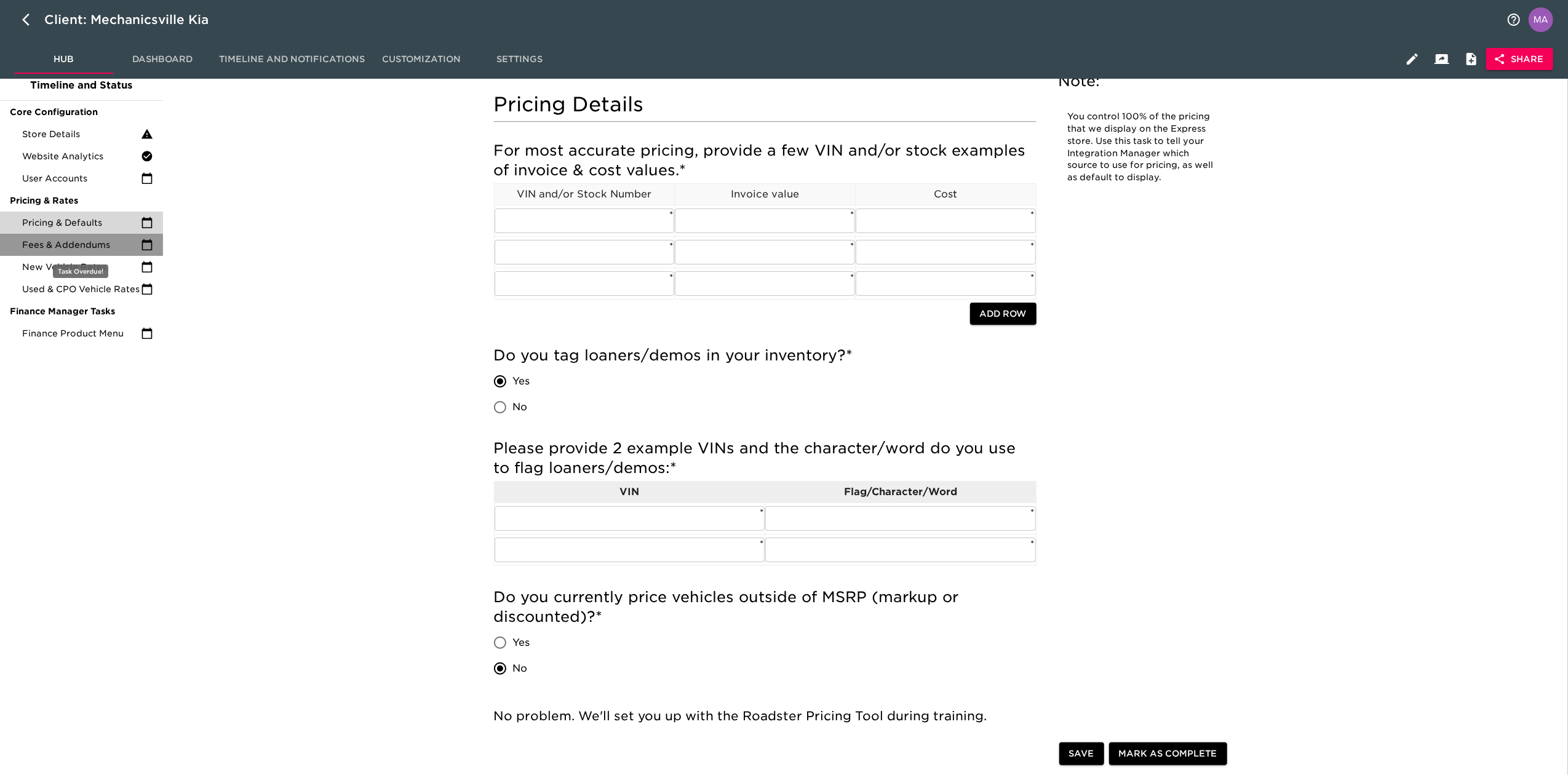
click at [98, 243] on span "Fees & Addendums" at bounding box center [82, 245] width 119 height 12
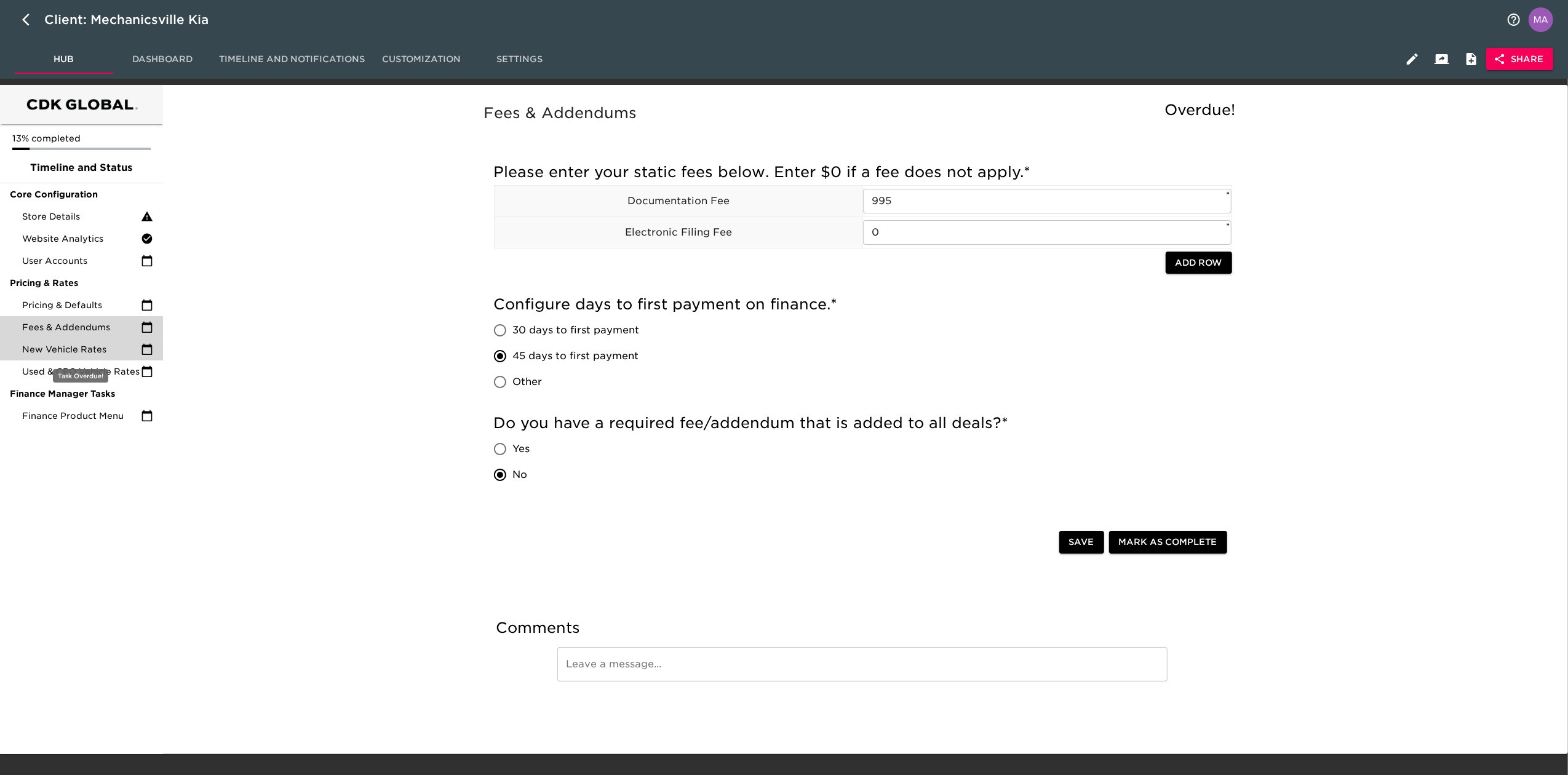
click at [85, 350] on span "New Vehicle Rates" at bounding box center [82, 349] width 119 height 12
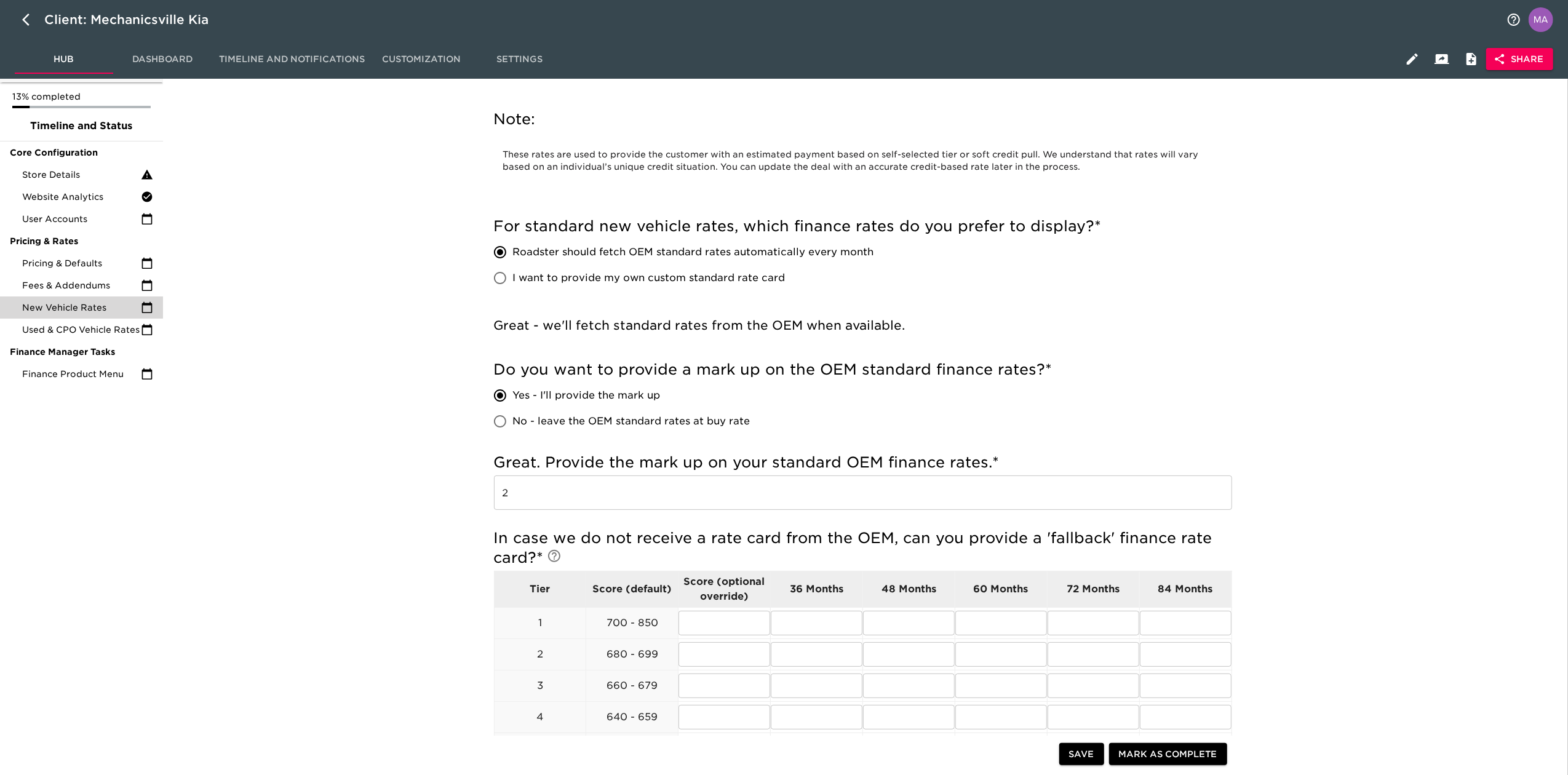
scroll to position [82, 0]
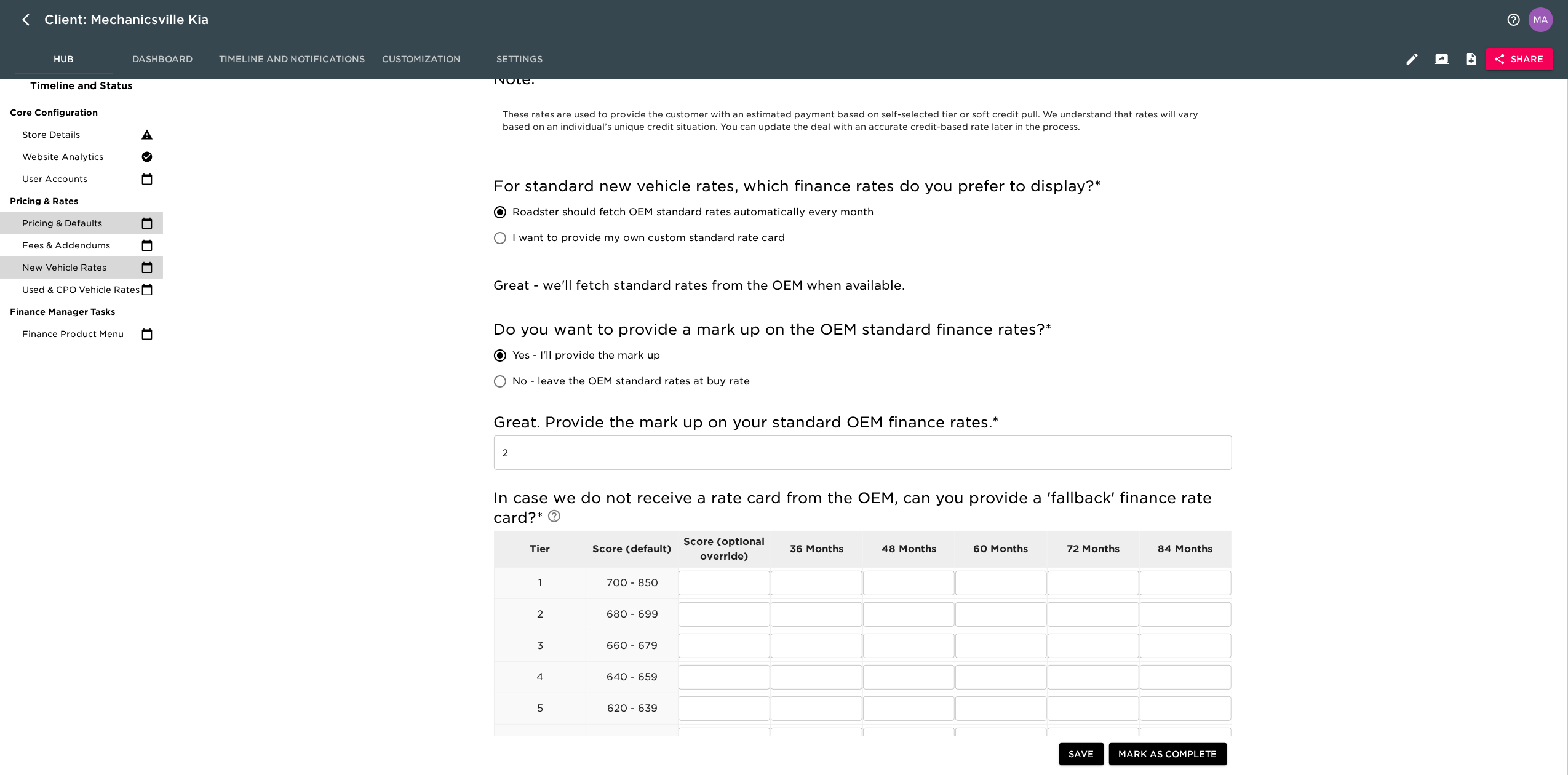
click at [112, 225] on span "Pricing & Defaults" at bounding box center [82, 223] width 119 height 12
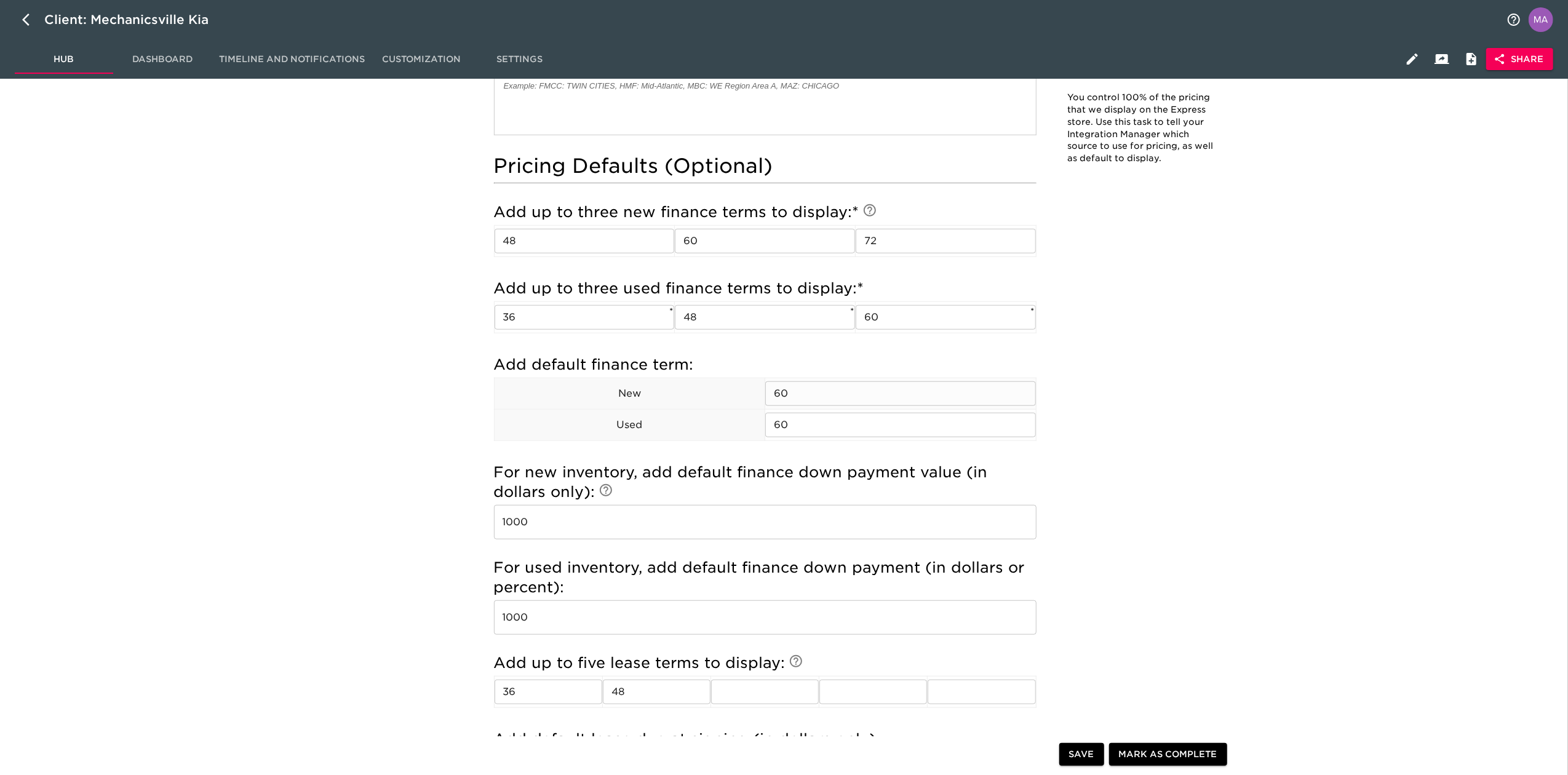
scroll to position [1148, 0]
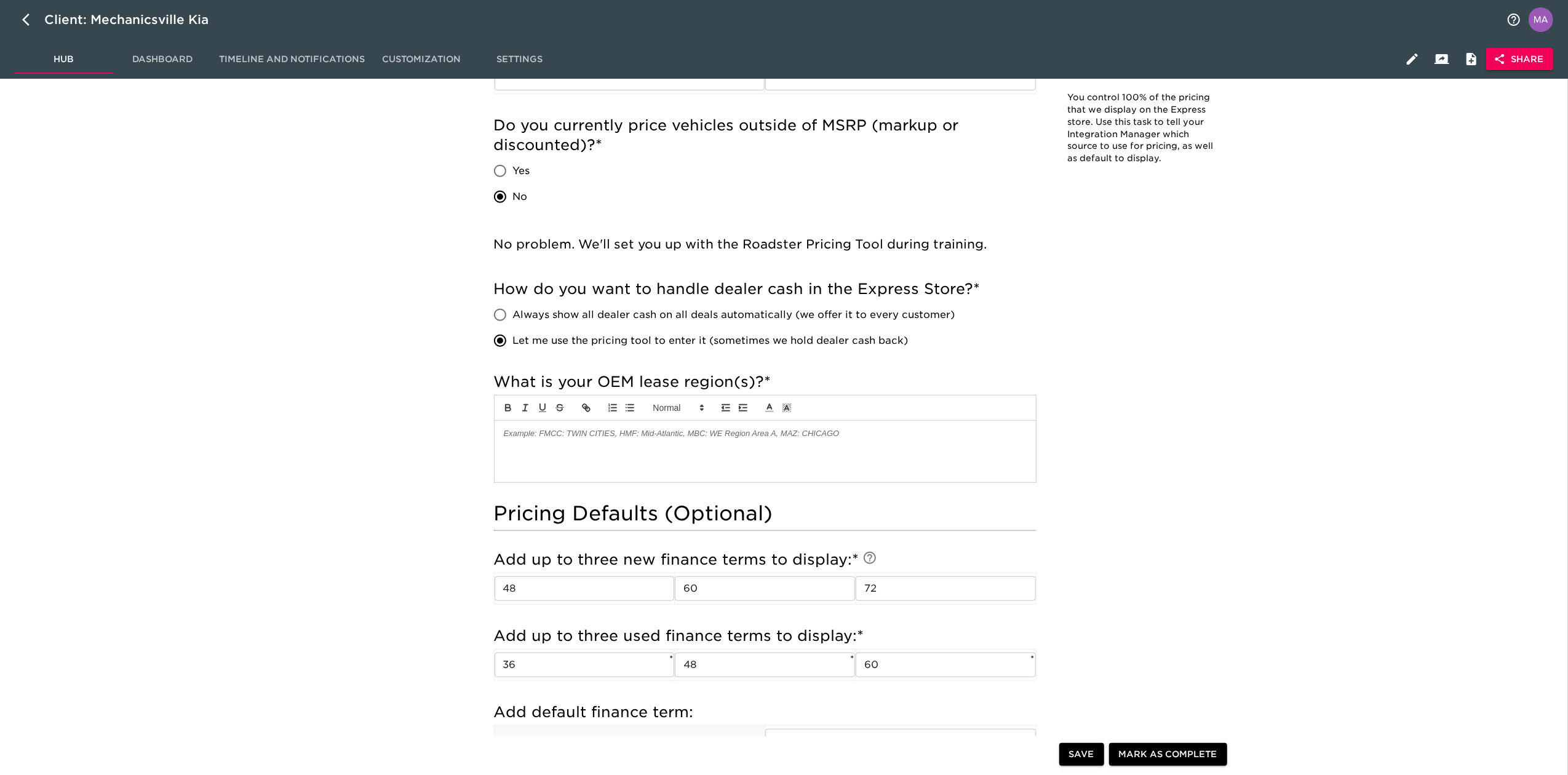
scroll to position [164, 0]
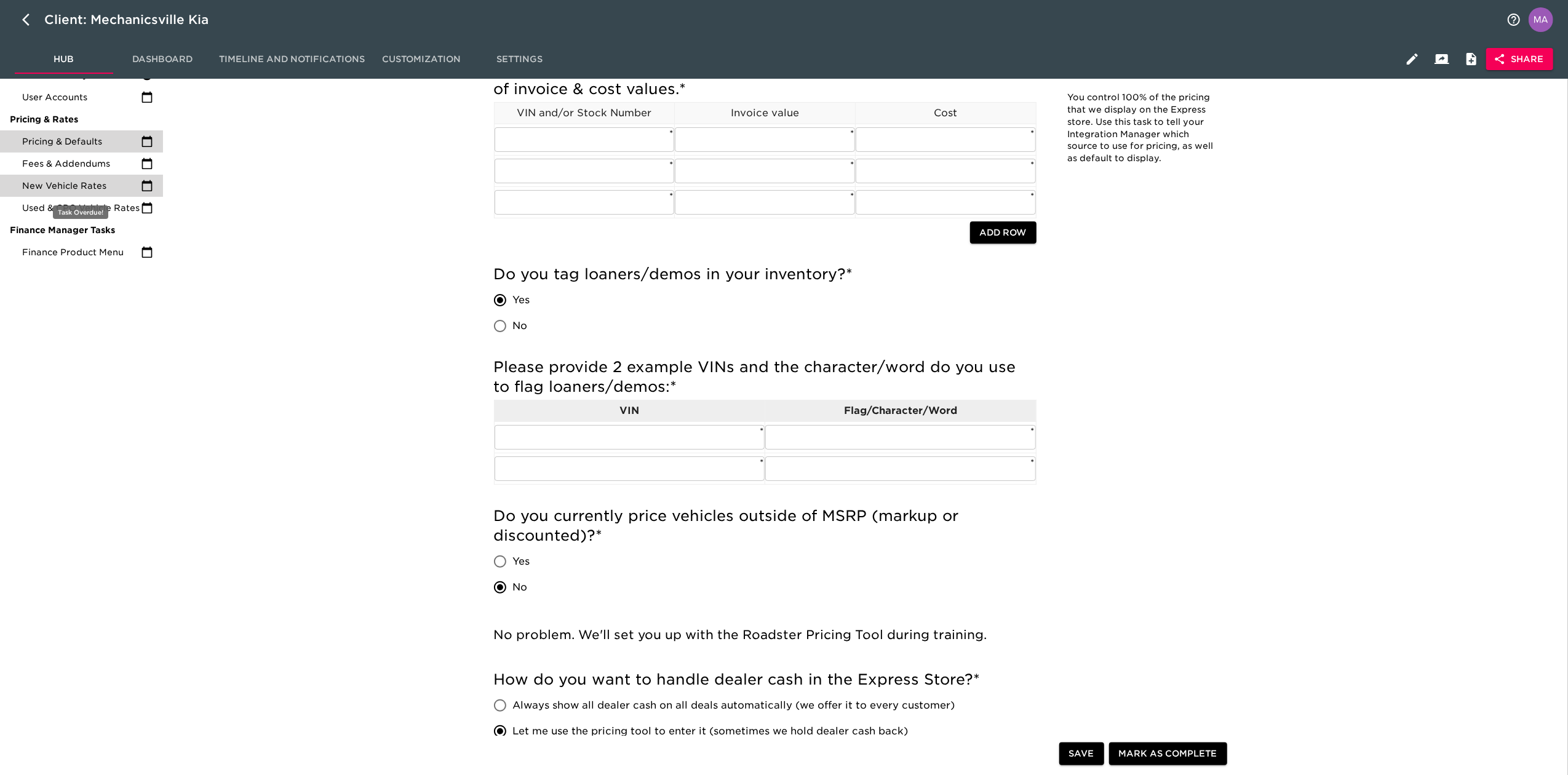
click at [109, 188] on span "New Vehicle Rates" at bounding box center [82, 186] width 119 height 12
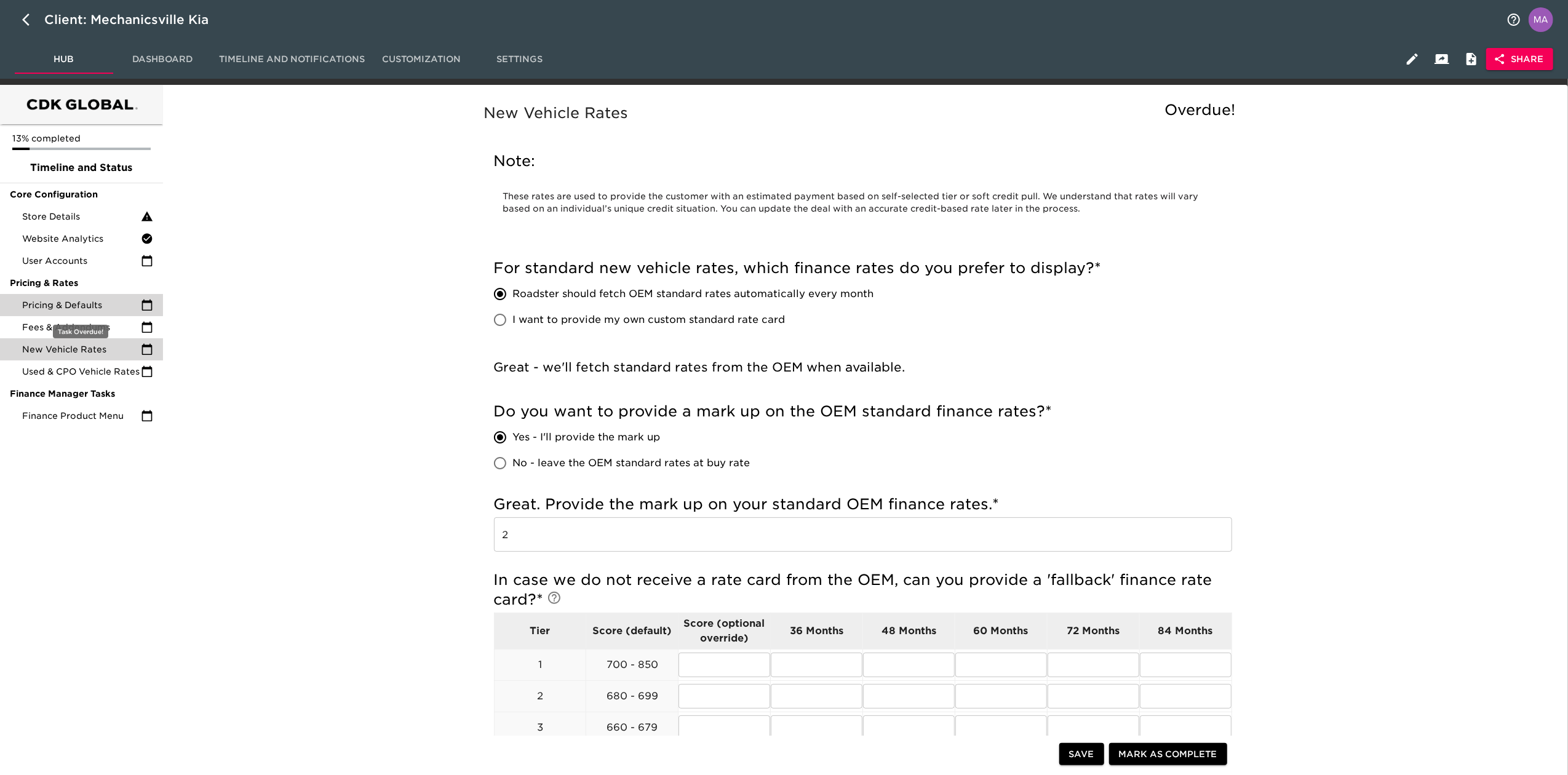
click at [94, 306] on span "Pricing & Defaults" at bounding box center [82, 305] width 119 height 12
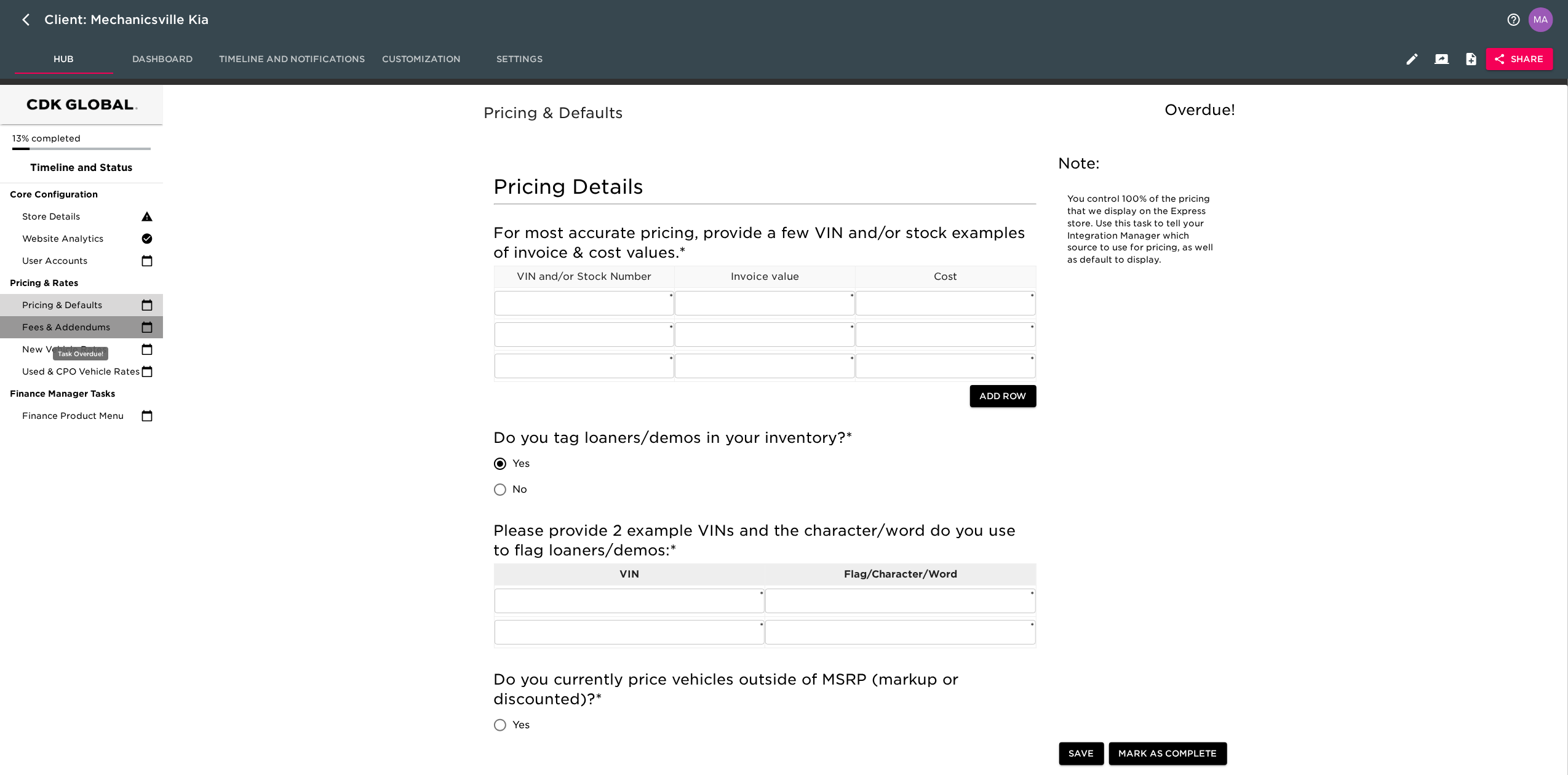
click at [84, 320] on div "Fees & Addendums" at bounding box center [82, 327] width 163 height 22
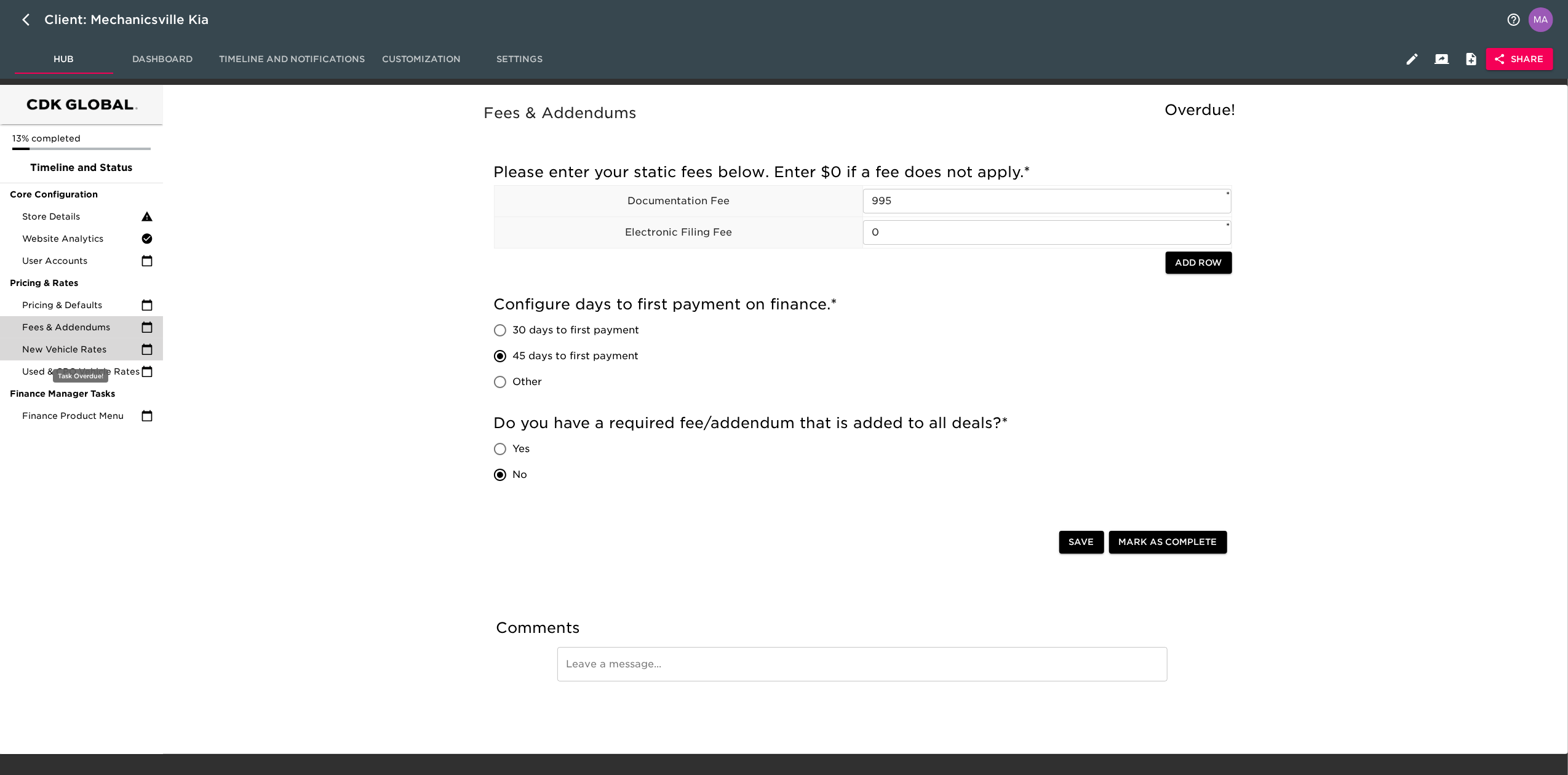
click at [96, 347] on span "New Vehicle Rates" at bounding box center [82, 349] width 119 height 12
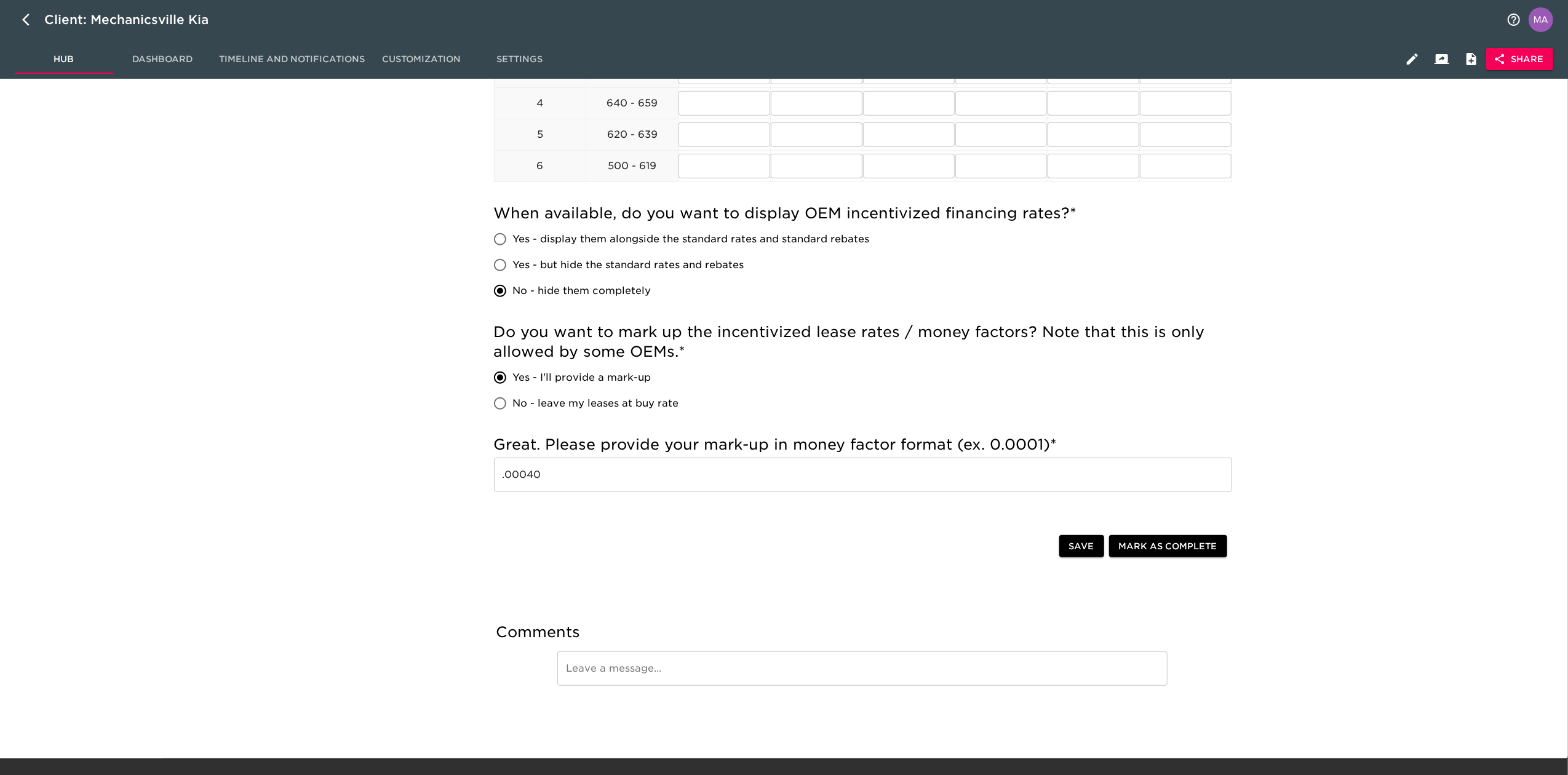
scroll to position [82, 0]
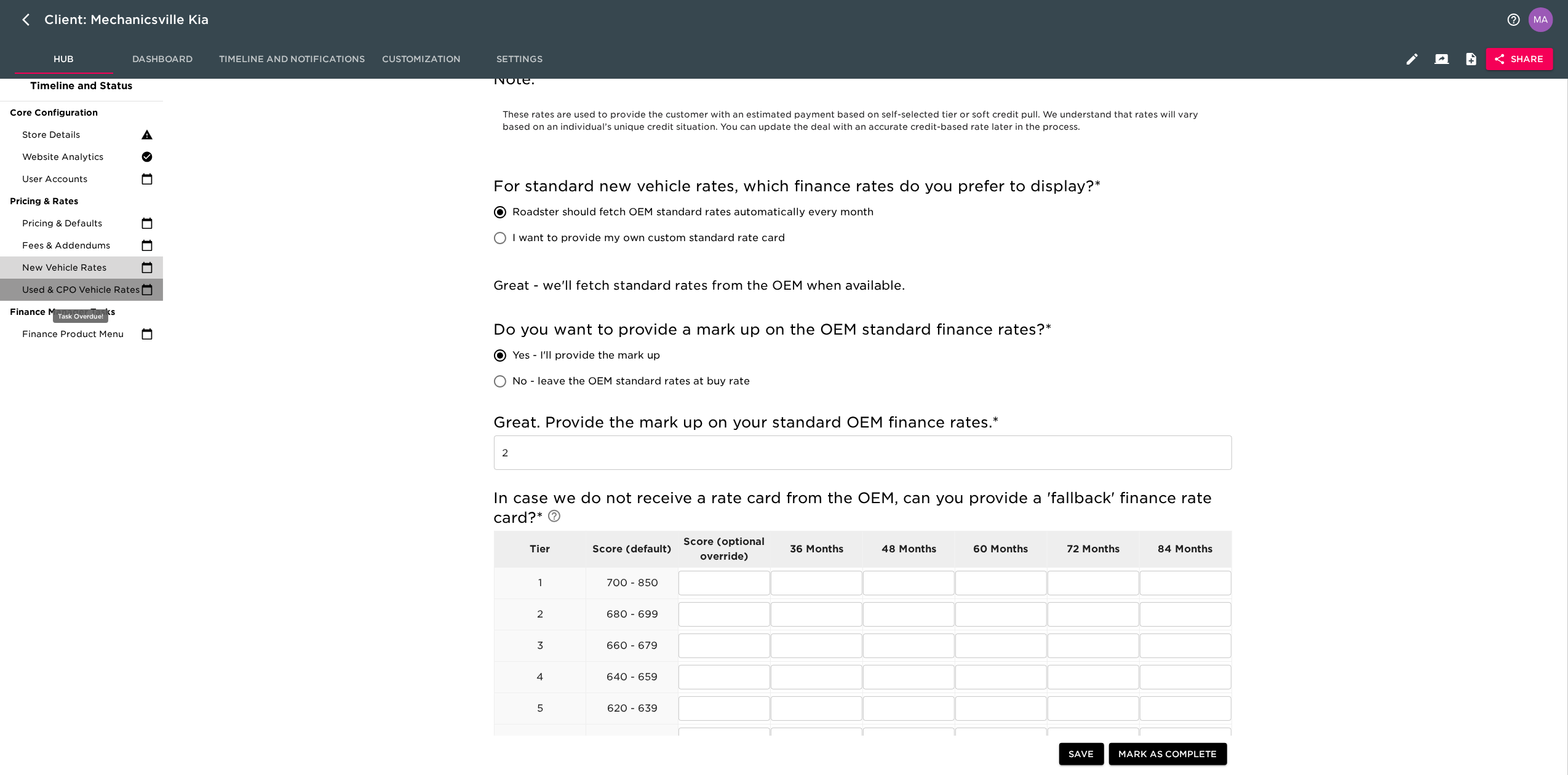
click at [72, 291] on span "Used & CPO Vehicle Rates" at bounding box center [82, 290] width 119 height 12
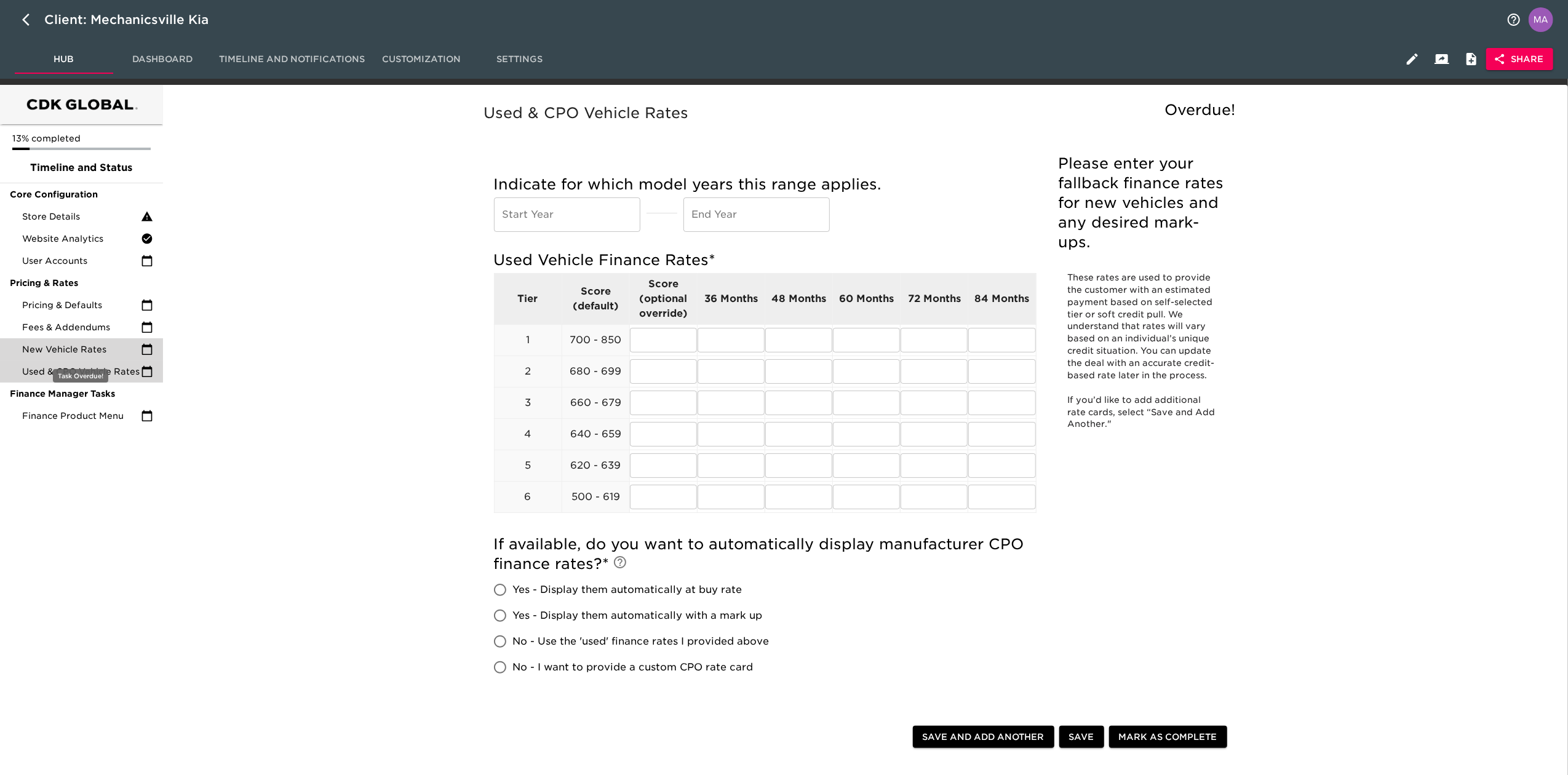
click at [70, 352] on span "New Vehicle Rates" at bounding box center [82, 349] width 119 height 12
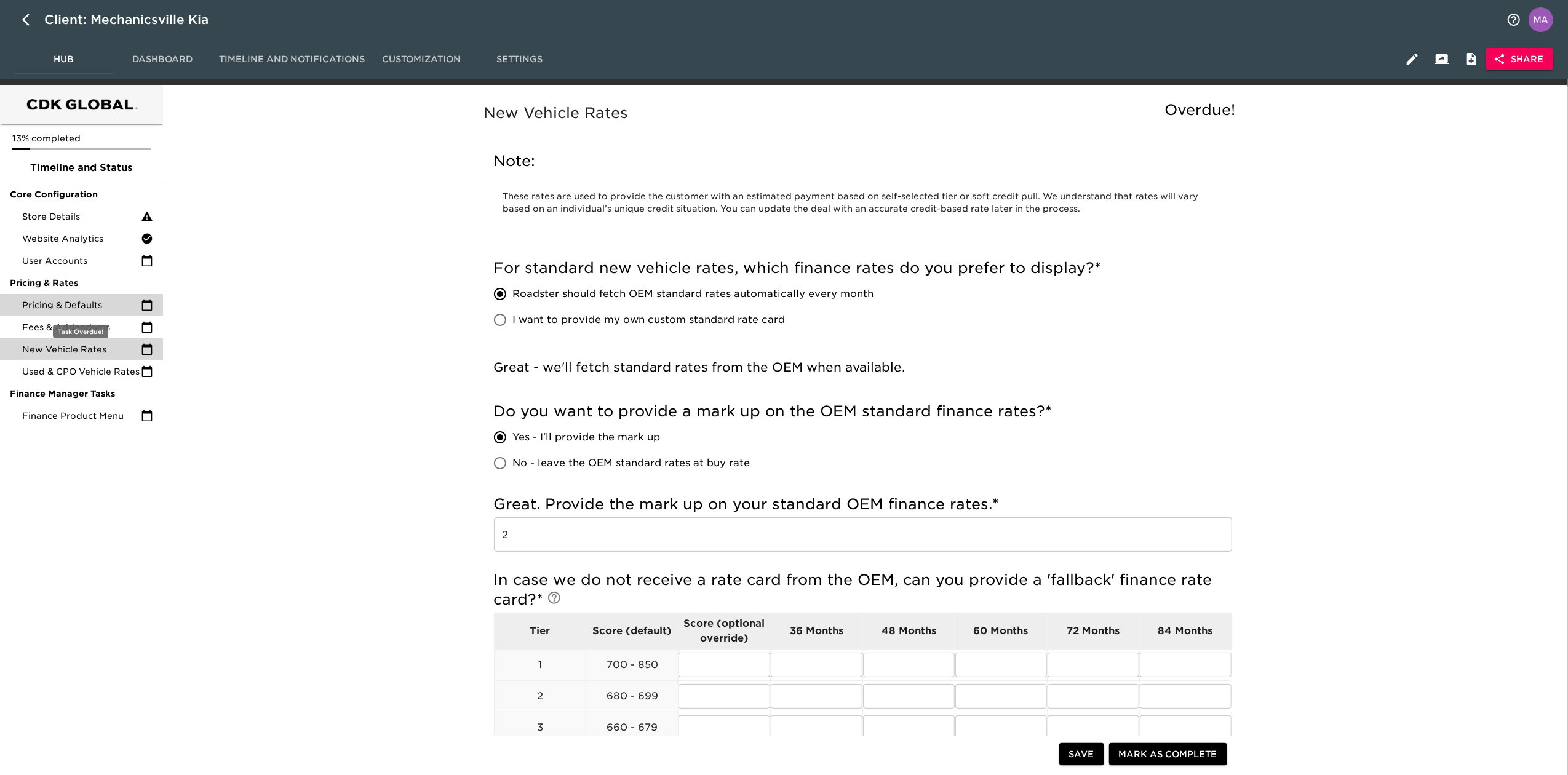
click at [87, 303] on span "Pricing & Defaults" at bounding box center [82, 305] width 119 height 12
